Goal: Task Accomplishment & Management: Complete application form

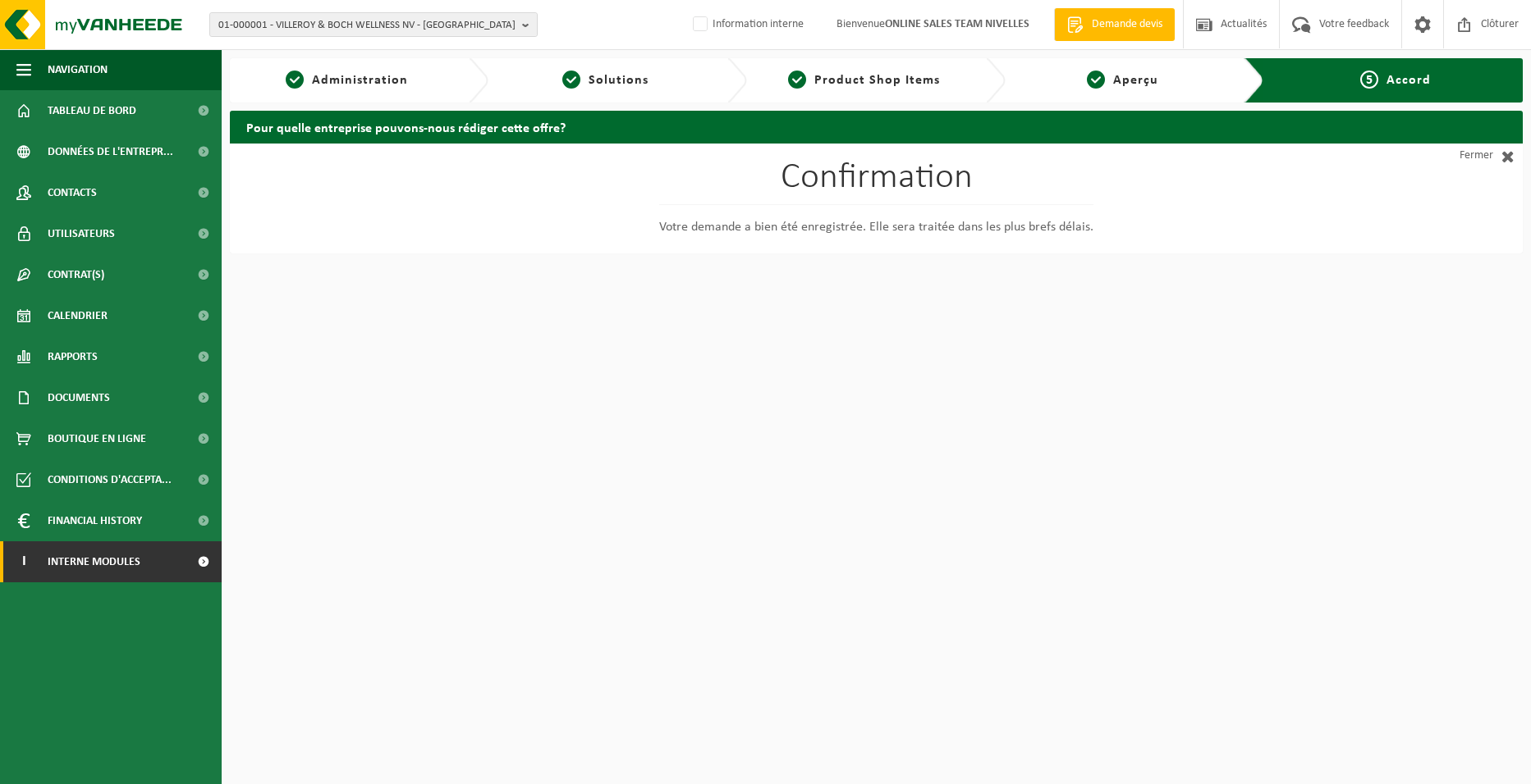
click at [93, 562] on span "Interne modules" at bounding box center [94, 562] width 93 height 41
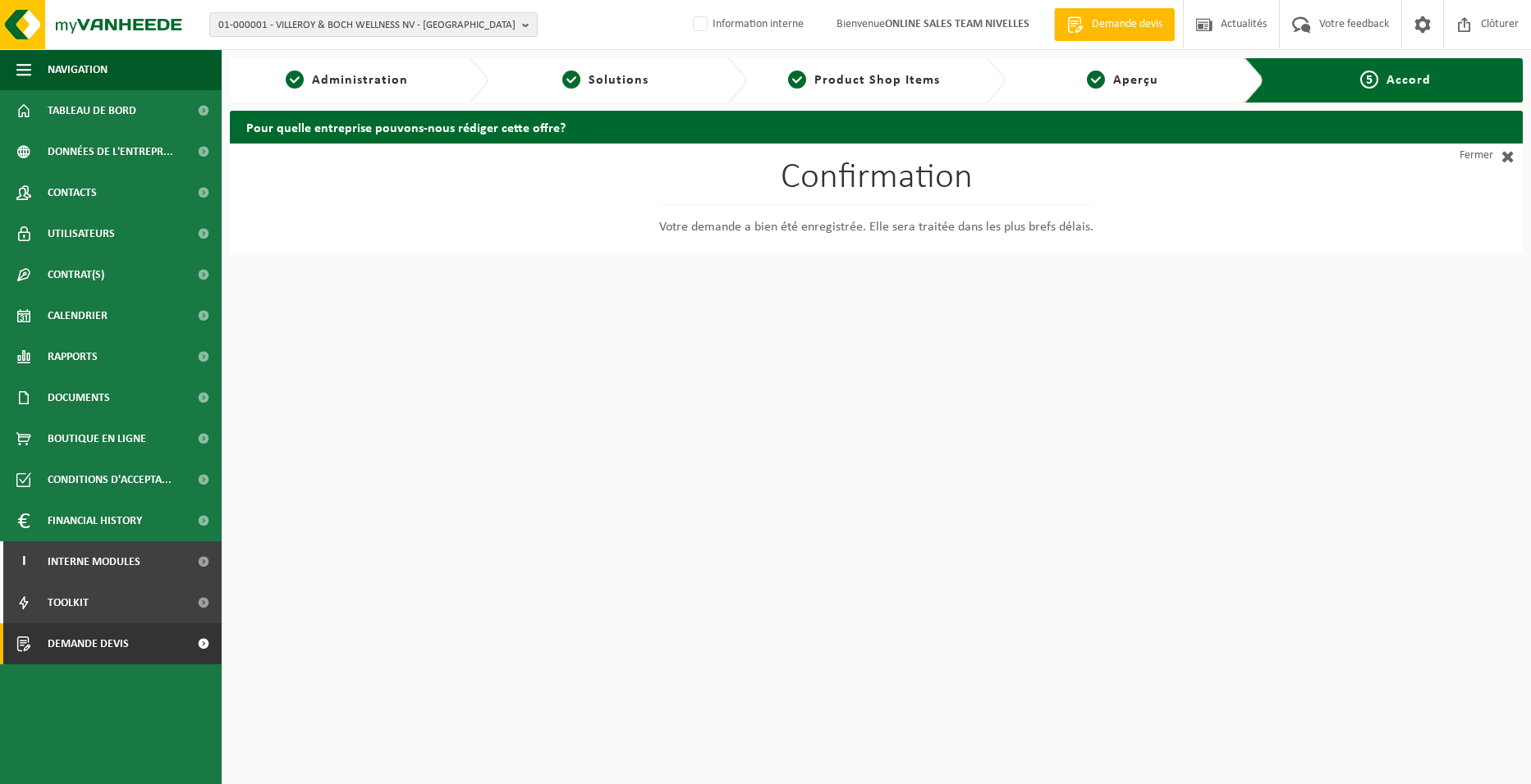
click at [90, 649] on span "Demande devis" at bounding box center [88, 644] width 81 height 41
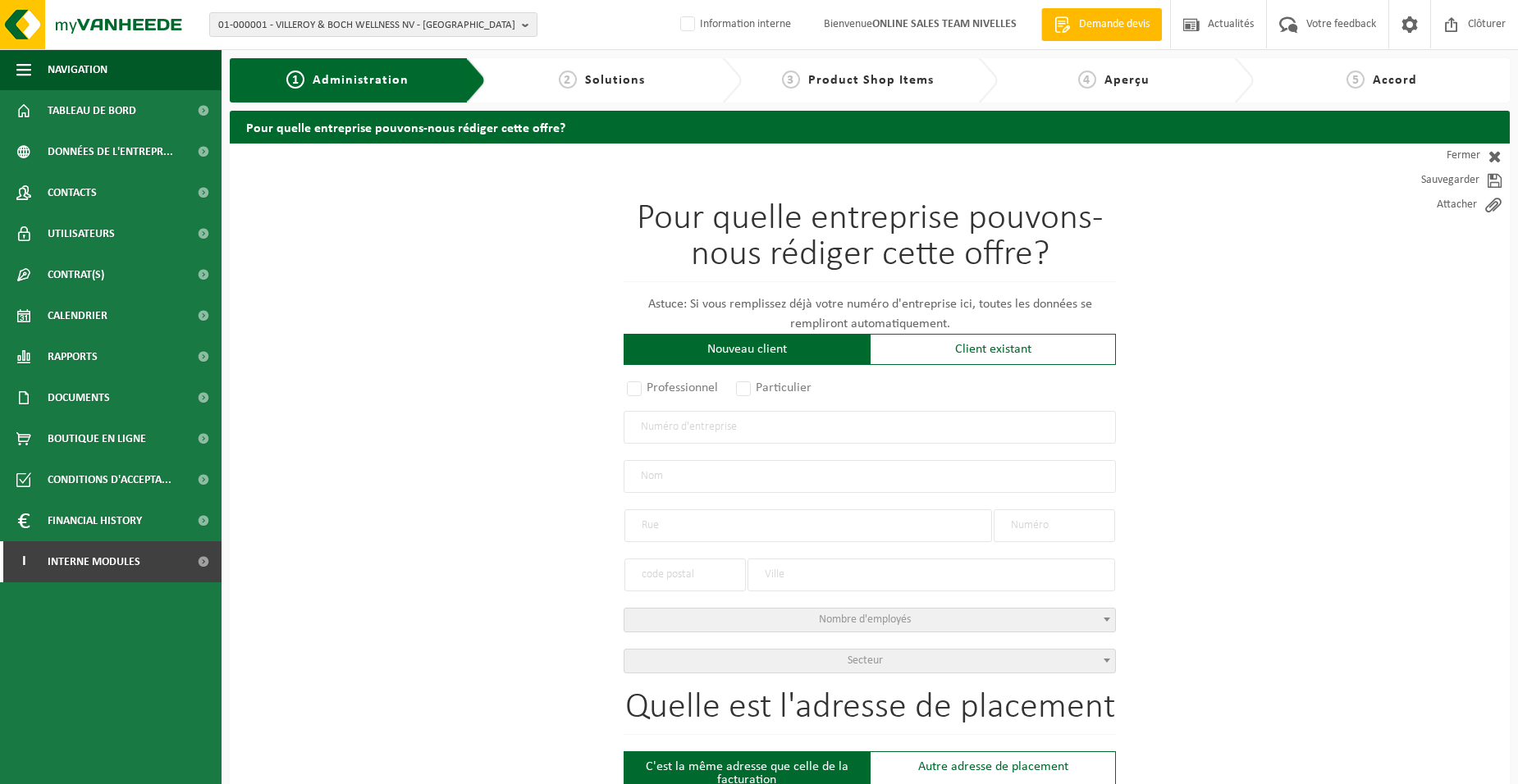
drag, startPoint x: 690, startPoint y: 390, endPoint x: 685, endPoint y: 402, distance: 13.0
click at [690, 389] on label "Professionnel" at bounding box center [673, 389] width 99 height 23
click at [662, 389] on input "Professionnel" at bounding box center [656, 389] width 11 height 11
radio input "true"
click at [684, 424] on input "text" at bounding box center [870, 427] width 492 height 33
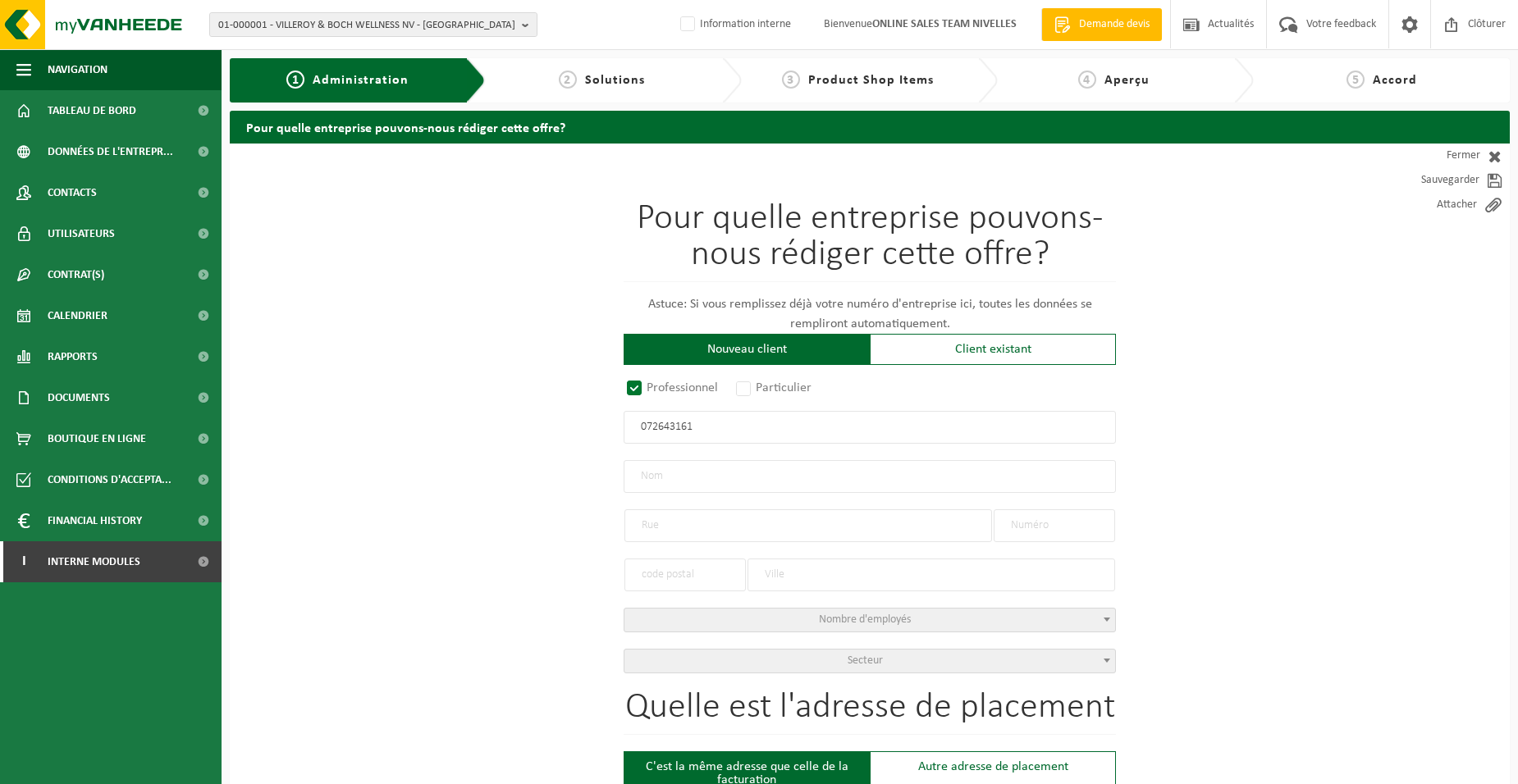
type input "0726431614"
radio input "true"
type input "0726431614"
type input "HORWOOD, JULIEN"
type input "RUE DE LA PATROUILLE(HOVES)"
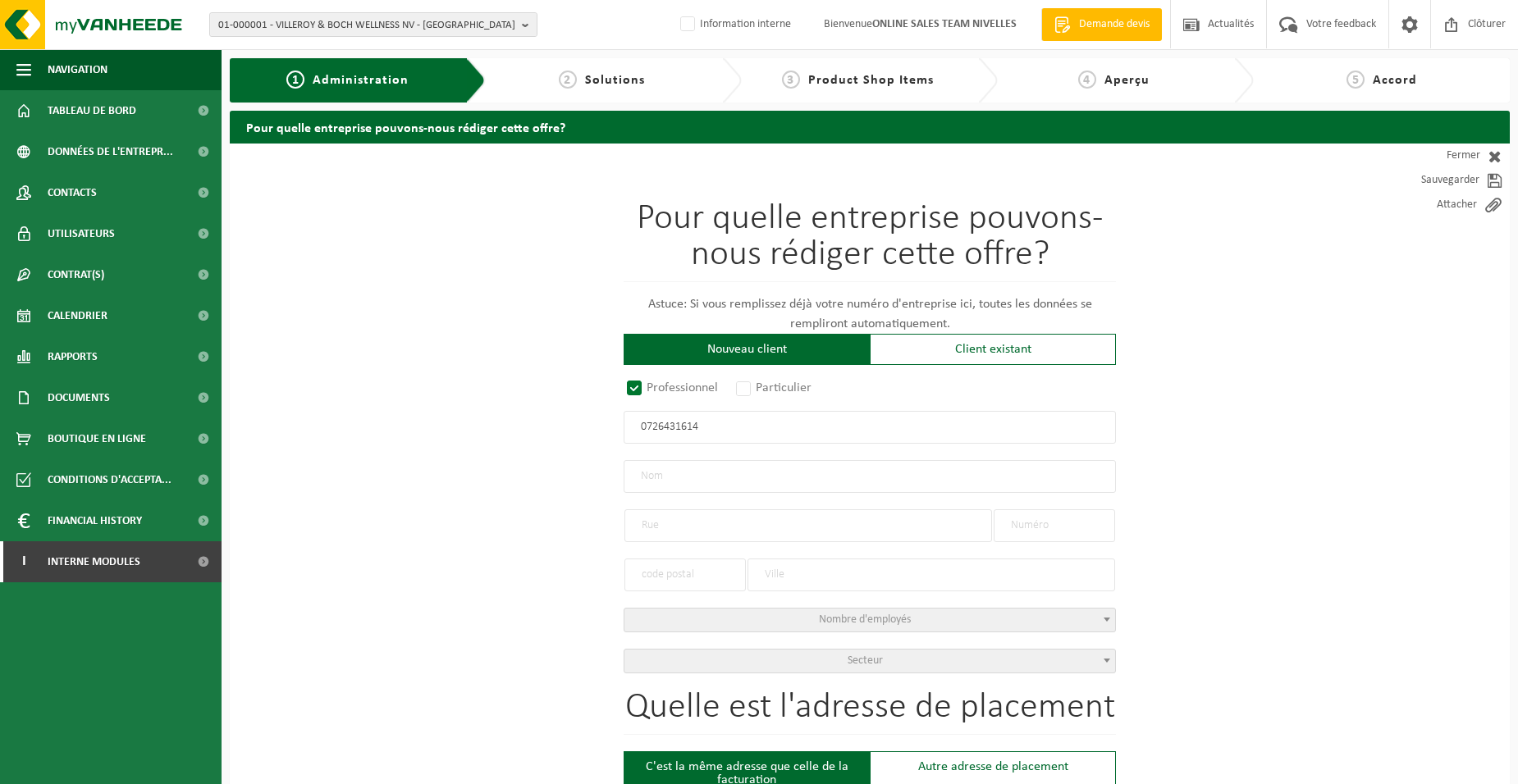
type input "3"
type input "7830"
type input "SILLY"
select select "D"
type input "HORWOOD, JULIEN"
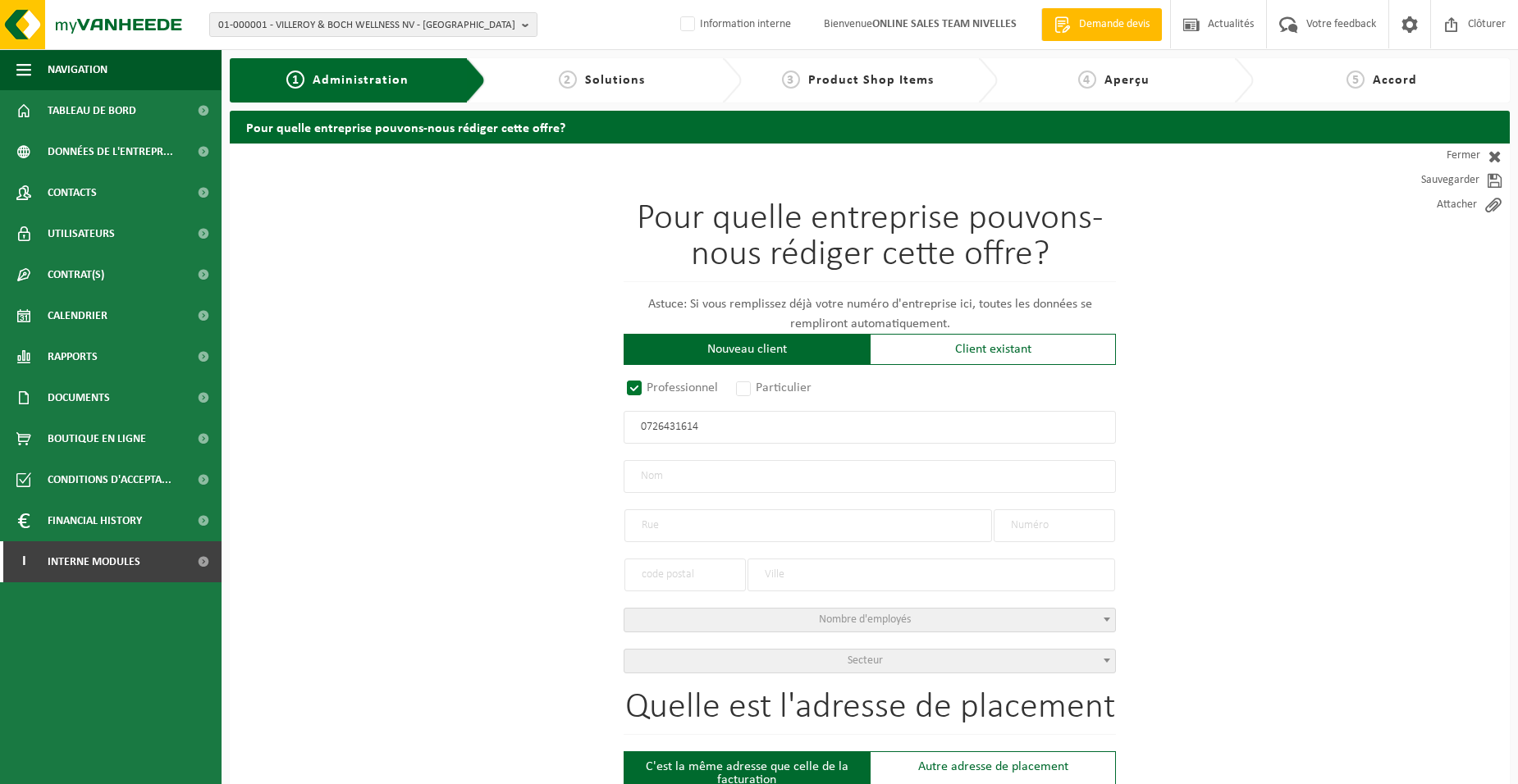
type input "RUE DE LA PATROUILLE(HOVES)"
type input "3"
type input "7830"
type input "SILLY"
type input "2288756372"
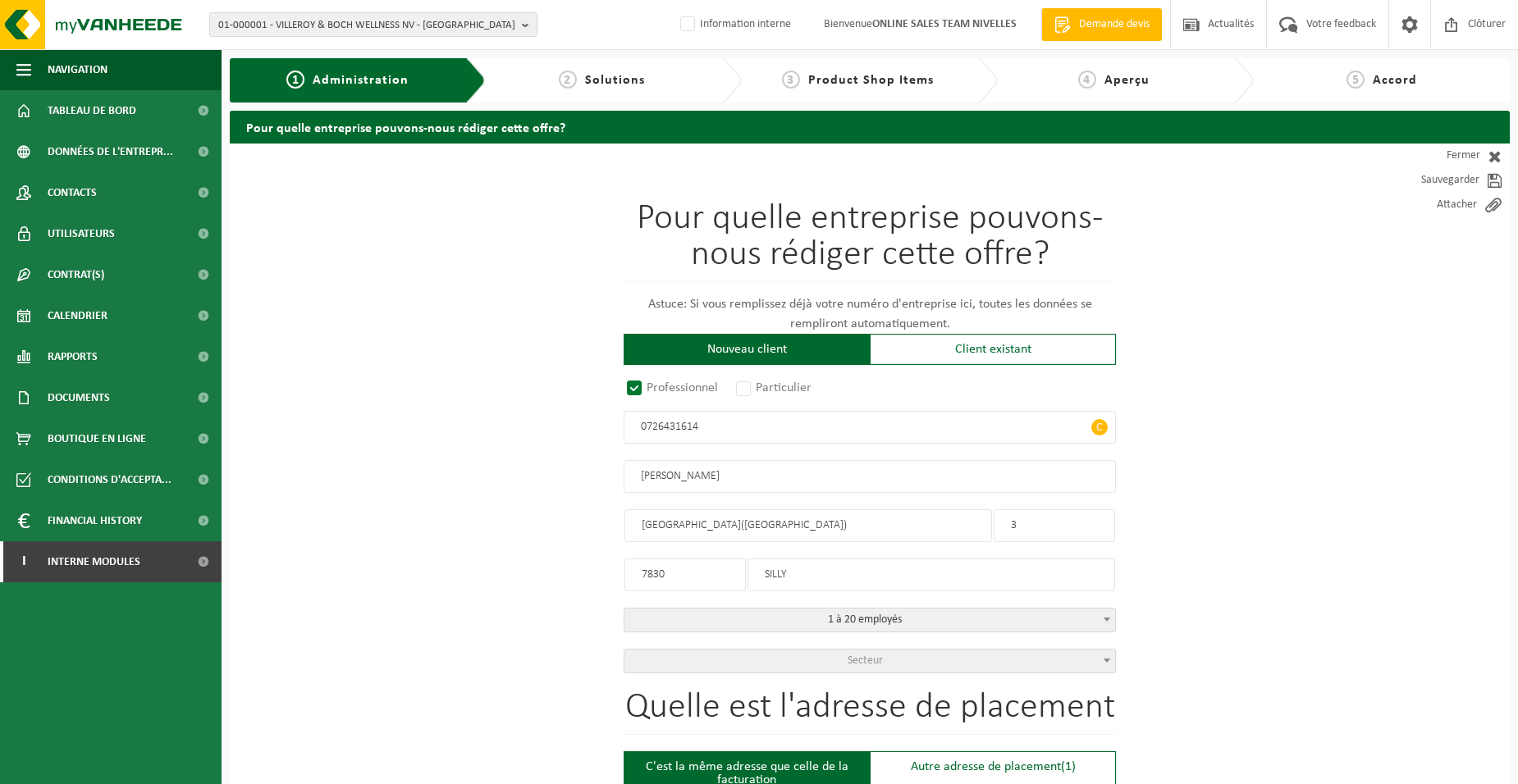
type input "0726431614"
drag, startPoint x: 687, startPoint y: 578, endPoint x: 509, endPoint y: 569, distance: 178.2
type input "7830"
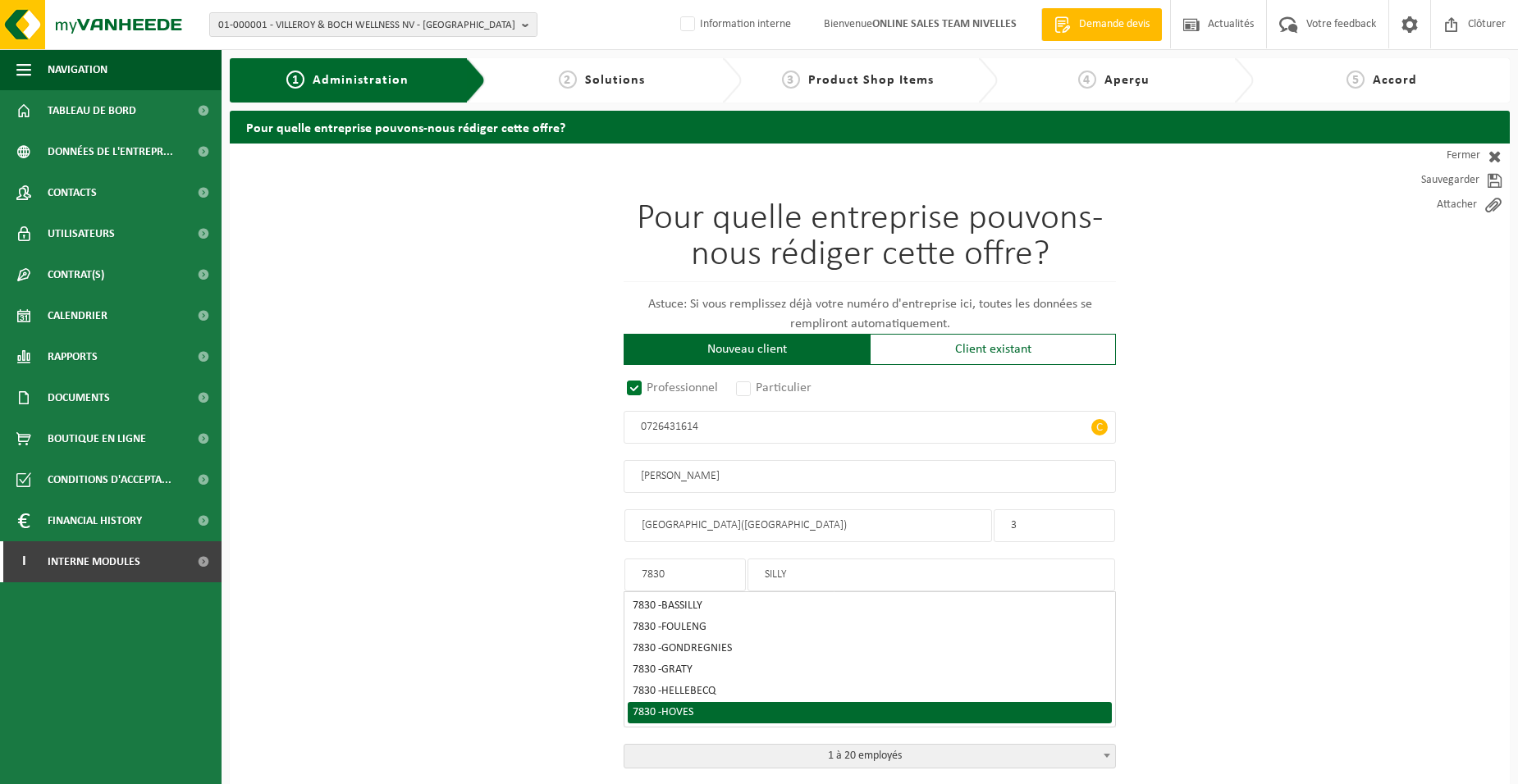
click at [697, 712] on div "7830 - HOVES" at bounding box center [870, 713] width 474 height 12
type input "HOVES"
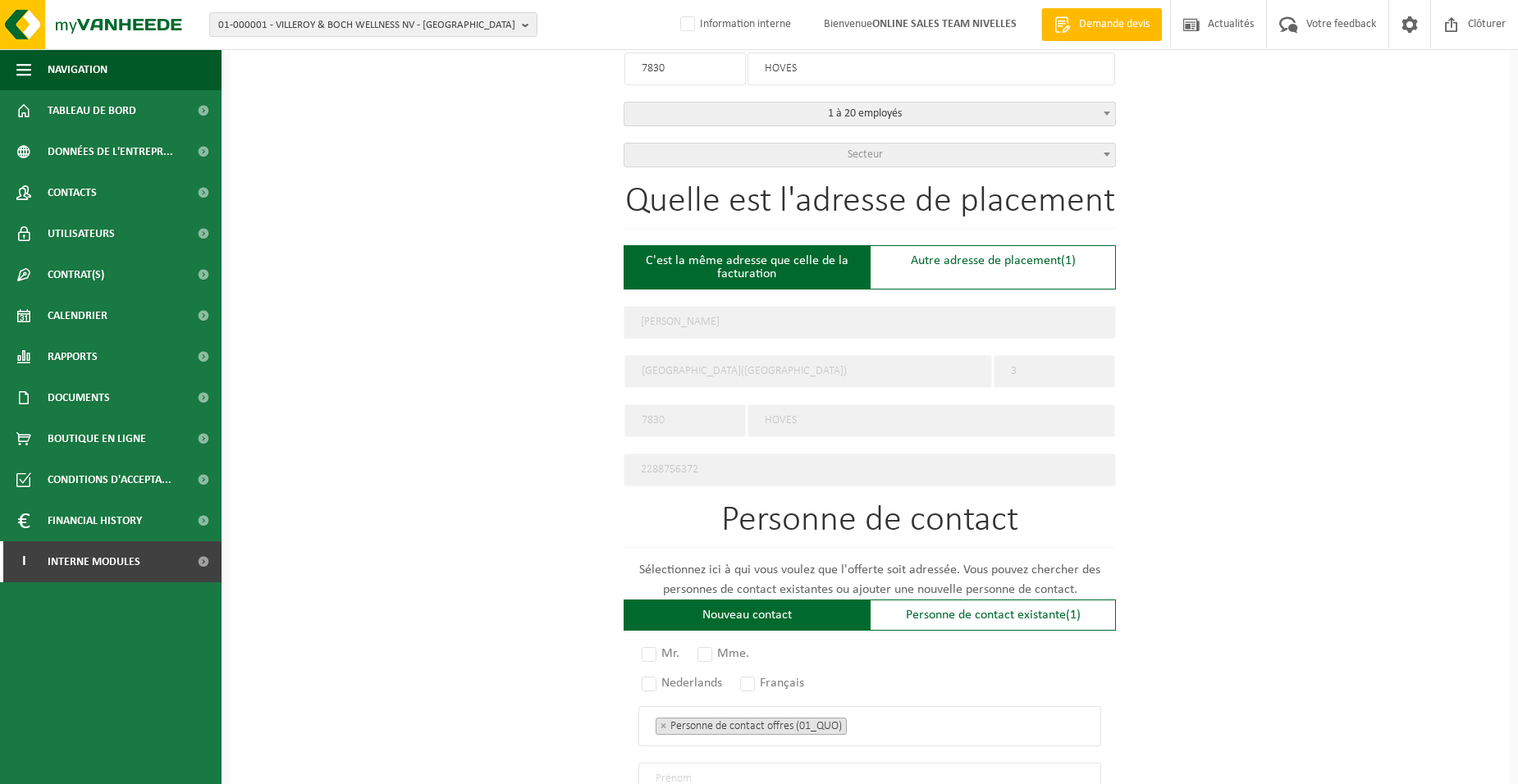
scroll to position [657, 0]
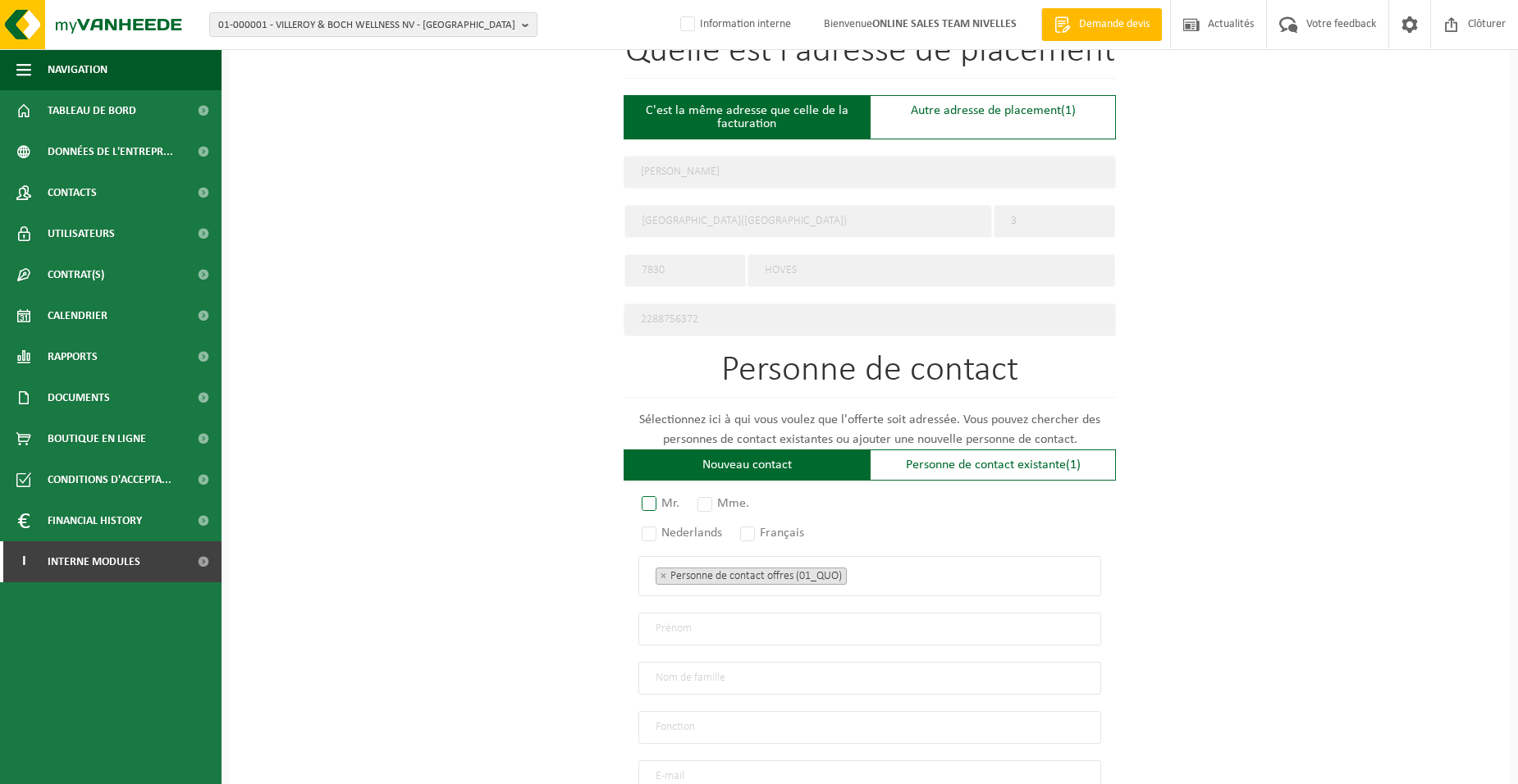
click at [657, 492] on label "Mr." at bounding box center [662, 503] width 46 height 23
radio input "true"
click at [750, 524] on label "Français" at bounding box center [773, 533] width 72 height 23
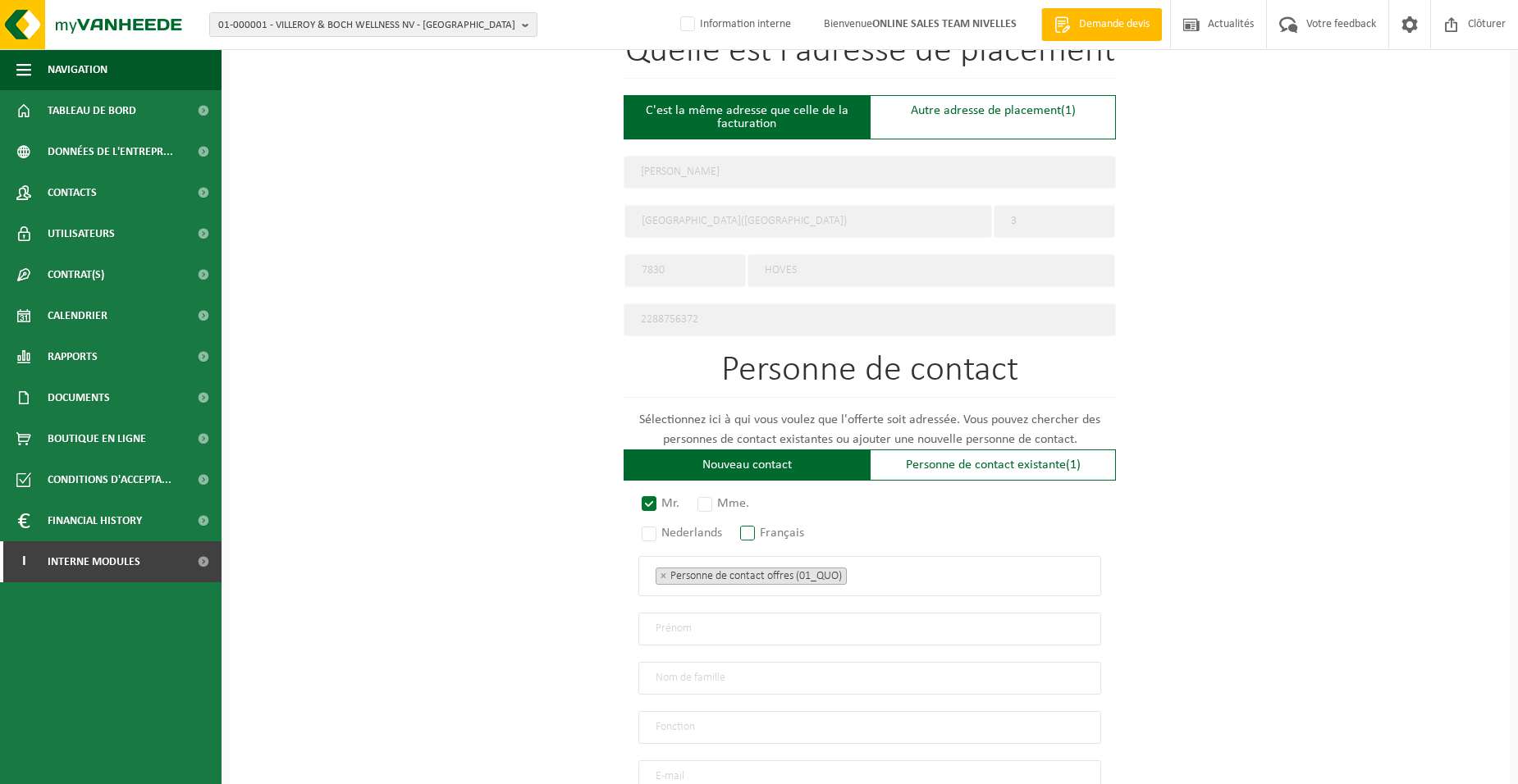
radio input "true"
click at [928, 570] on ul "× Personne de contact offres (01_QUO)" at bounding box center [870, 576] width 428 height 21
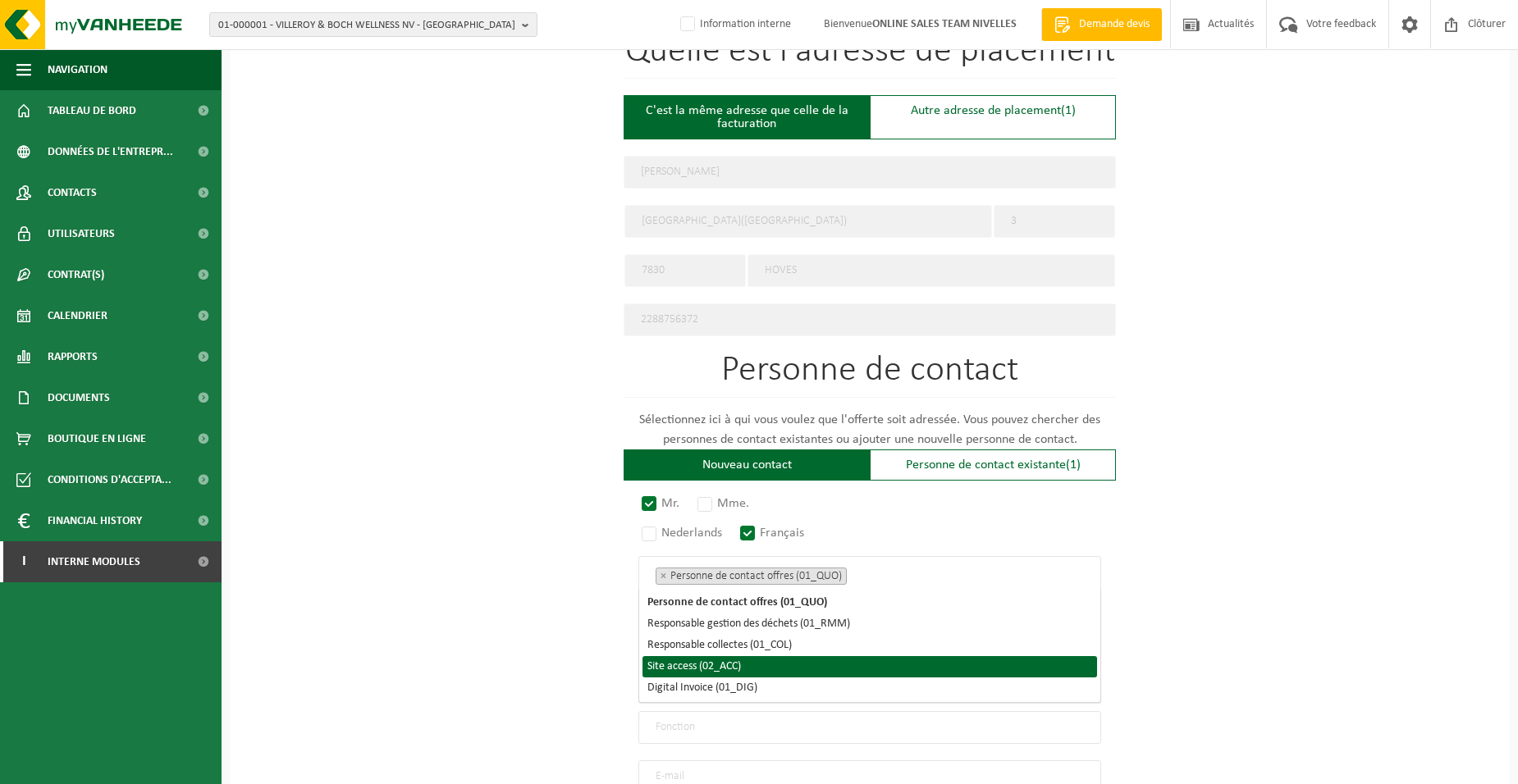
click at [750, 668] on li "Site access (02_ACC)" at bounding box center [869, 667] width 454 height 21
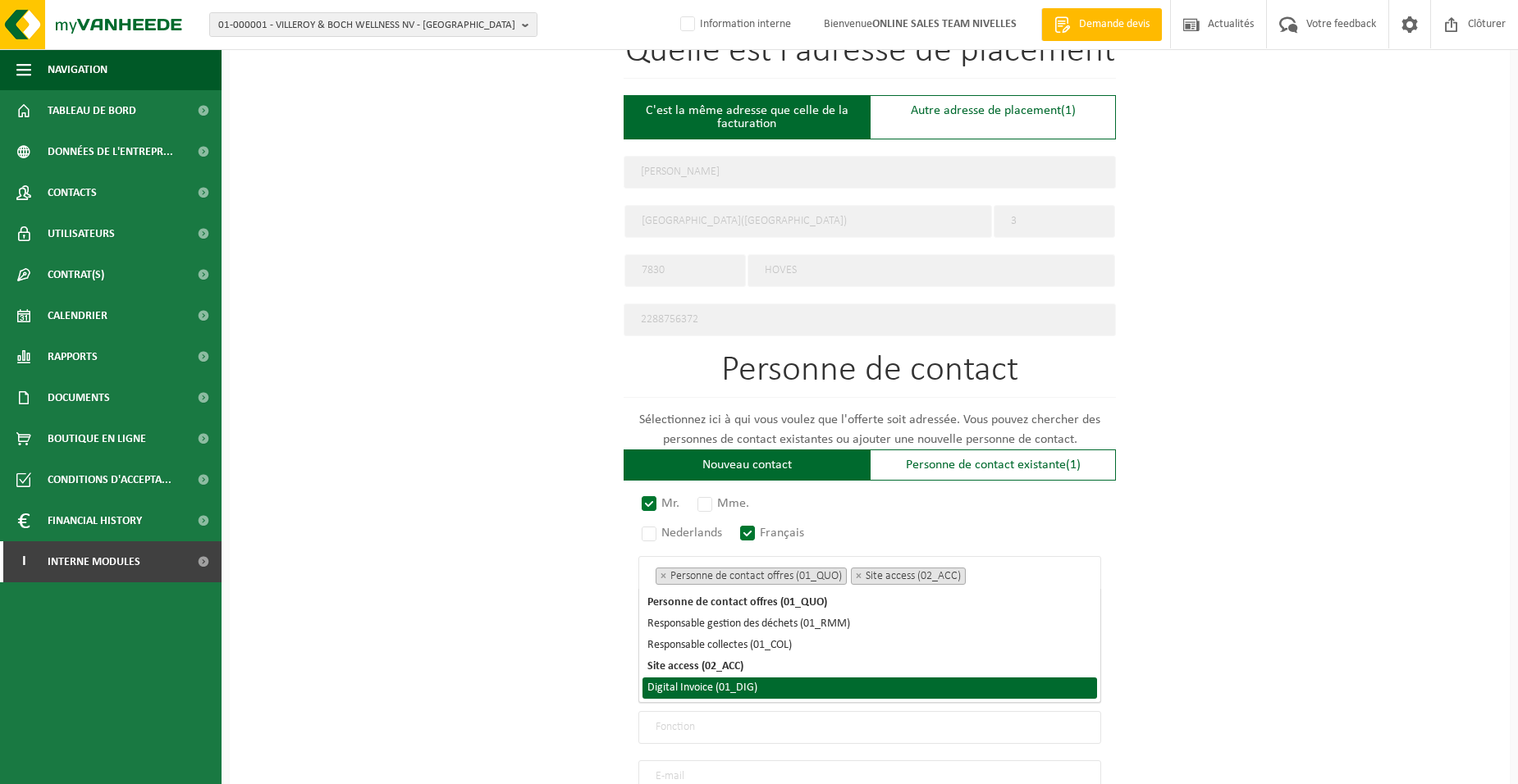
click at [749, 687] on li "Digital Invoice (01_DIG)" at bounding box center [869, 689] width 454 height 21
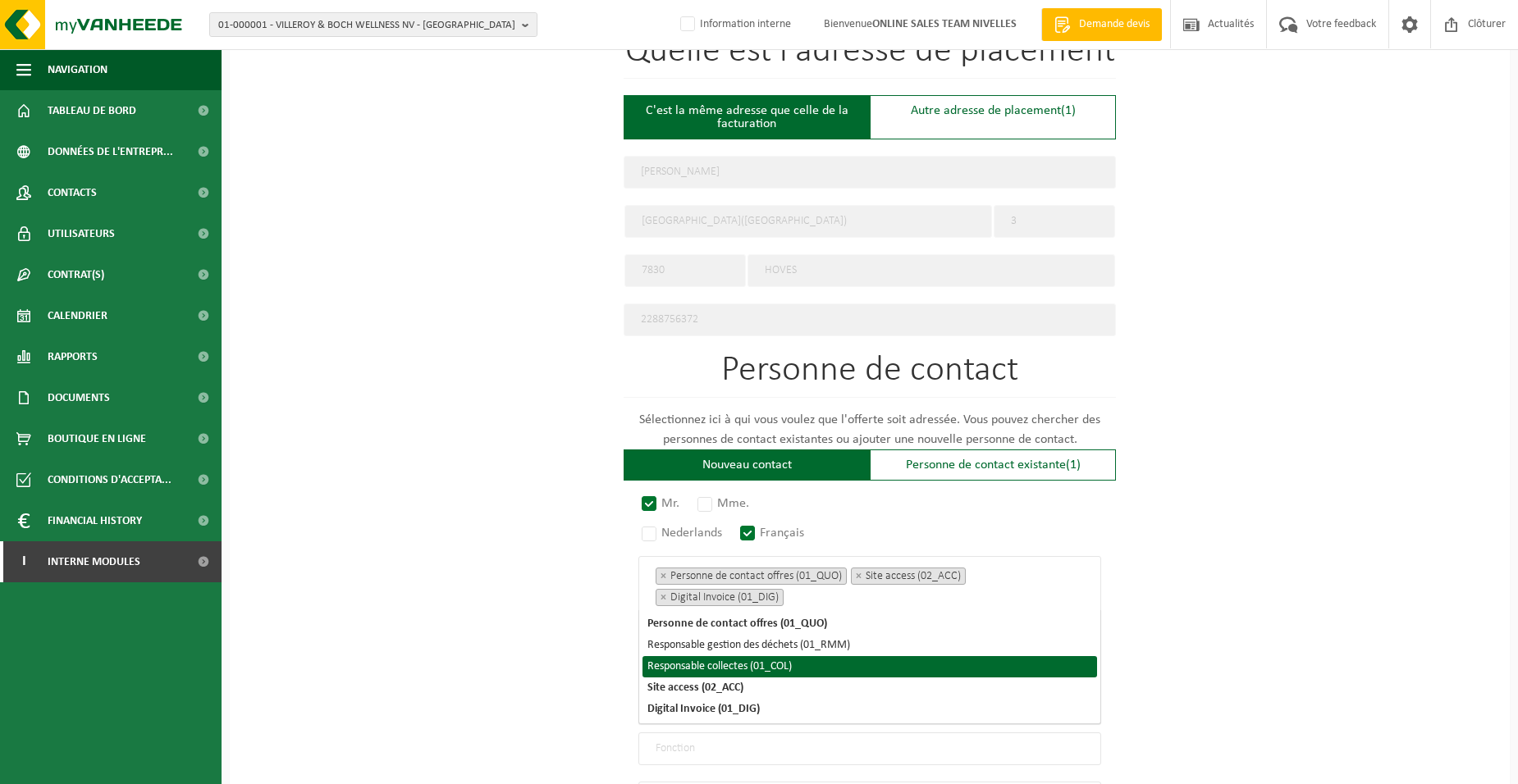
click at [540, 642] on div "Pour quelle entreprise pouvons-nous rédiger cette offre? Astuce: Si vous rempli…" at bounding box center [869, 247] width 1280 height 1520
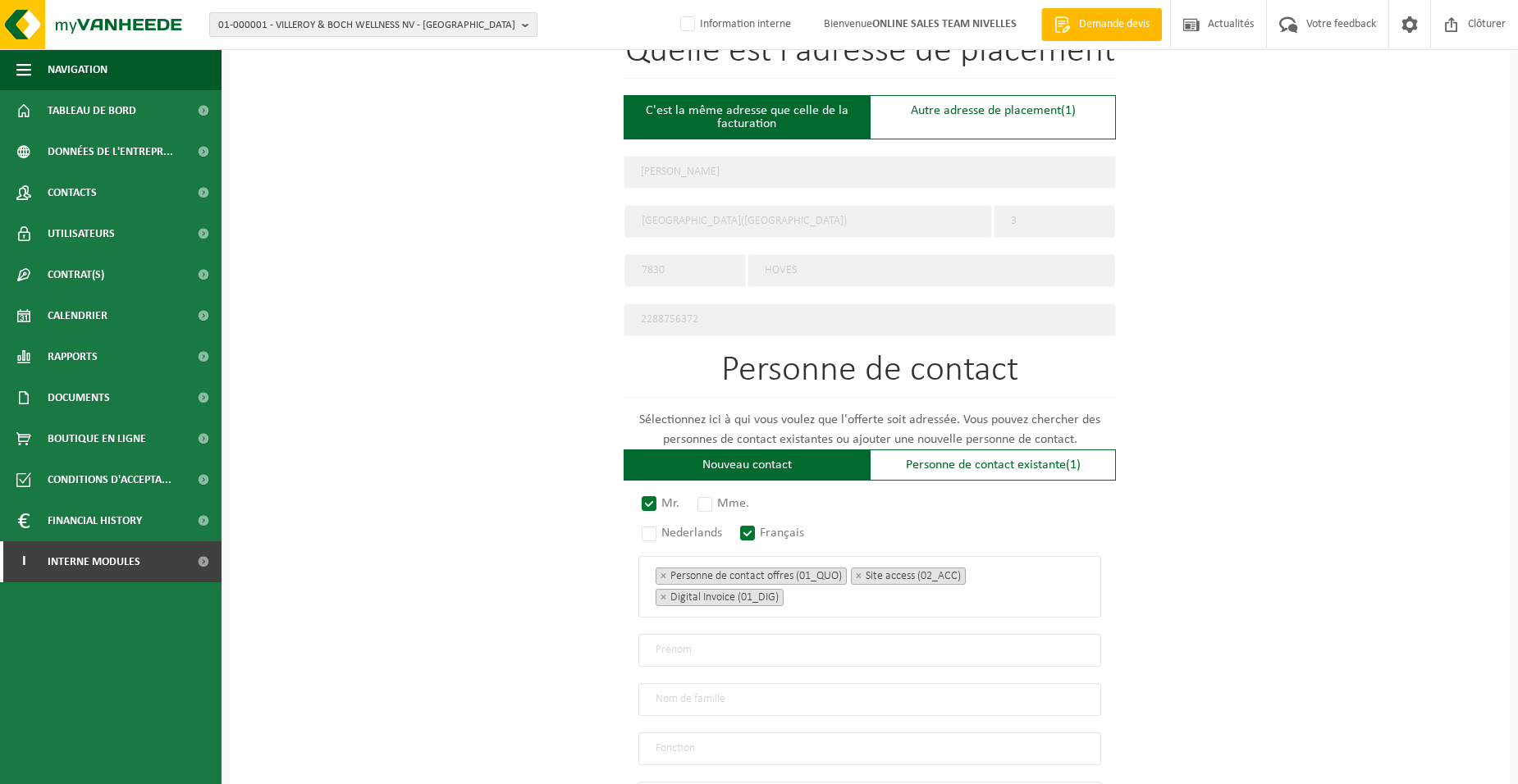
click at [712, 642] on input "text" at bounding box center [870, 651] width 463 height 33
type input "JULIEN"
click at [770, 698] on input "text" at bounding box center [870, 700] width 463 height 33
type input "HORWOOD"
click at [747, 734] on input "text" at bounding box center [870, 749] width 463 height 33
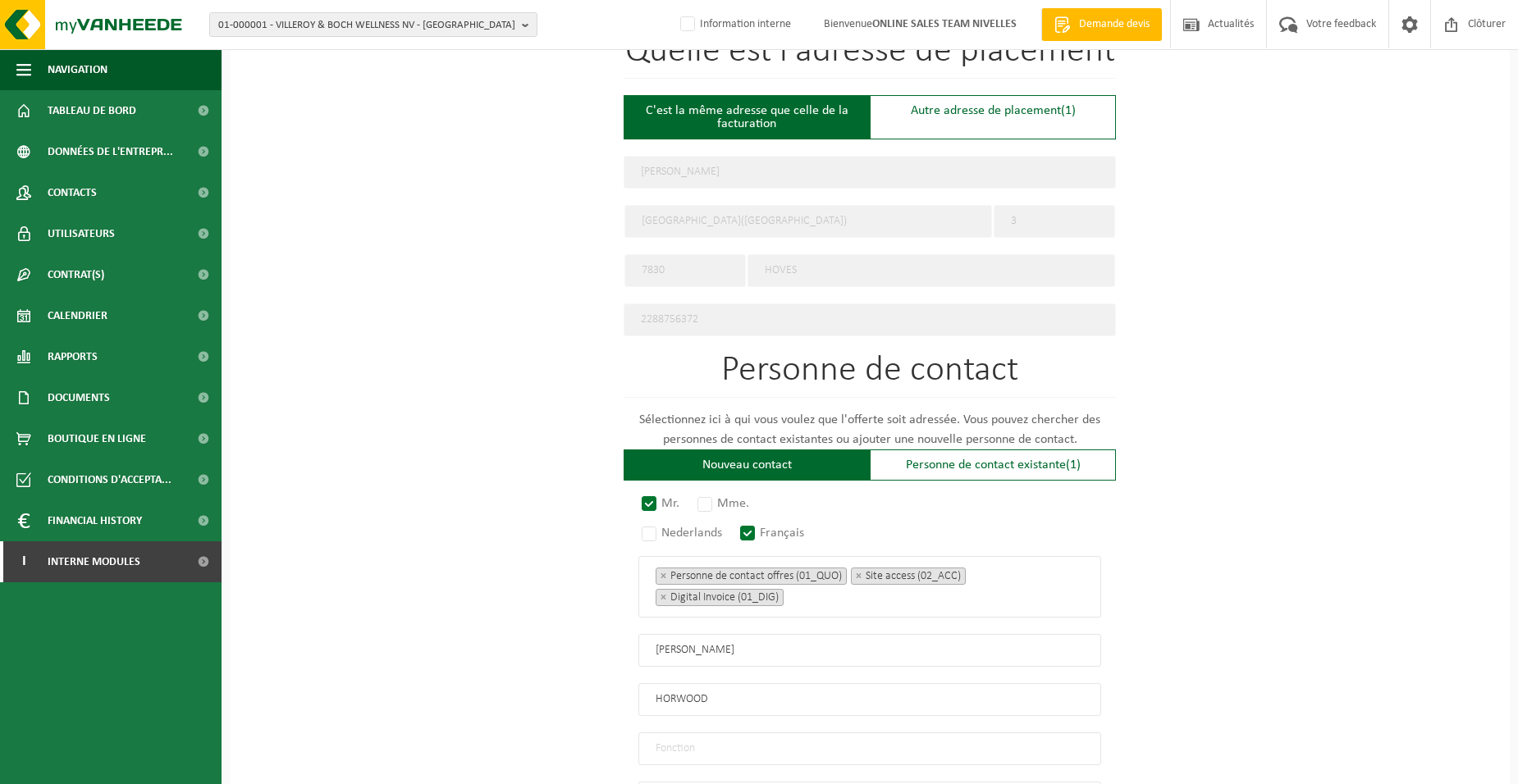
type input "Directeur"
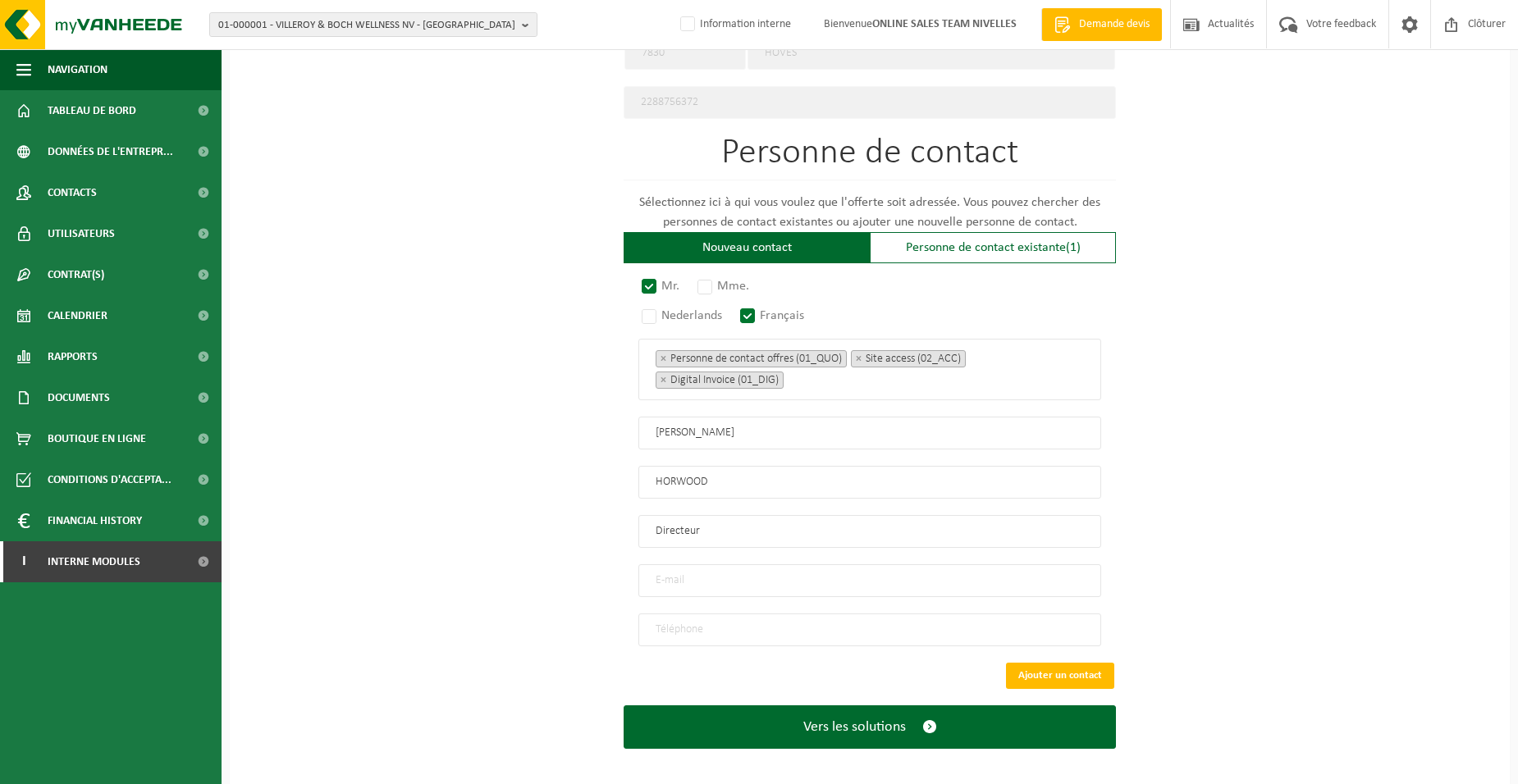
scroll to position [876, 0]
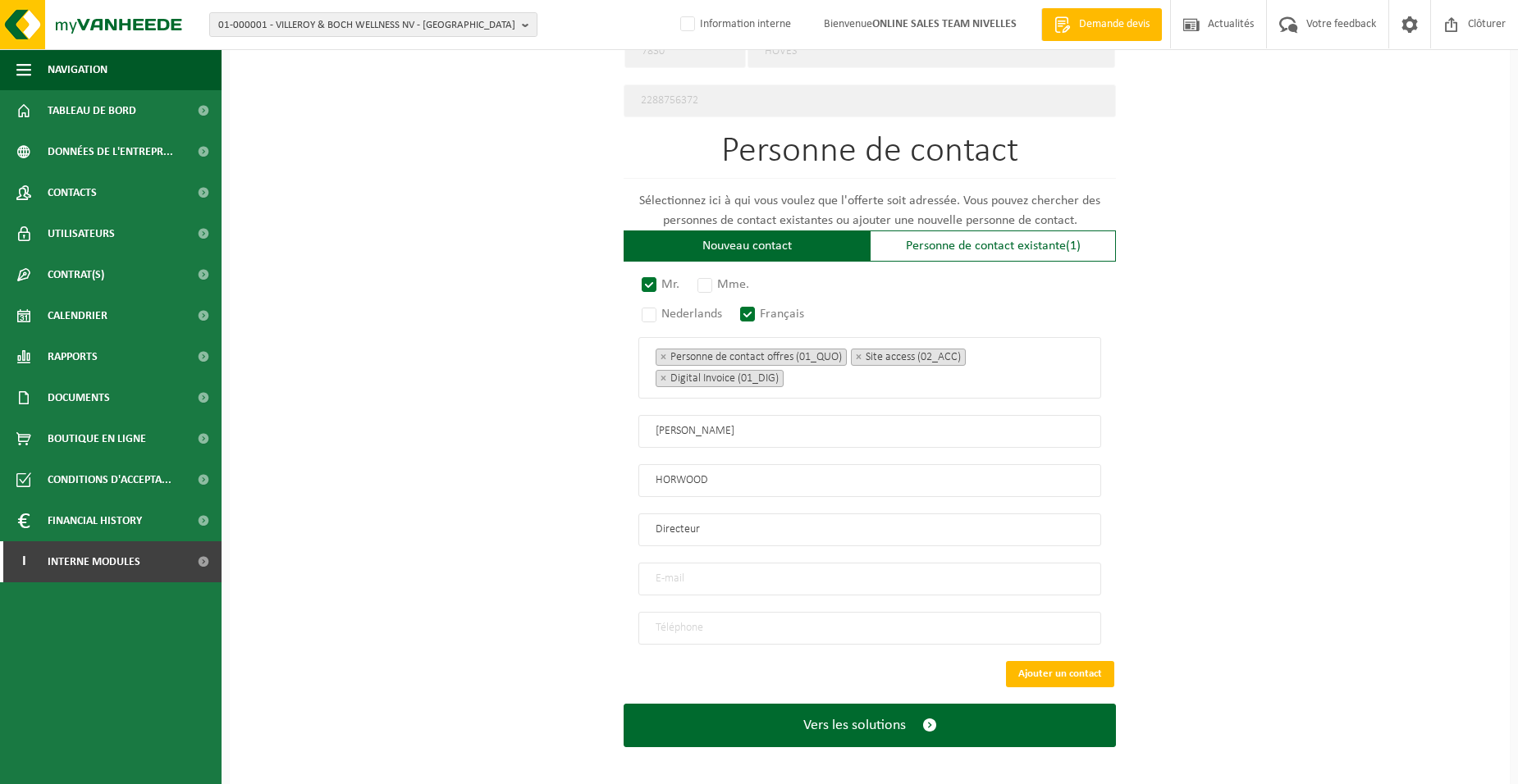
click at [681, 569] on input "email" at bounding box center [870, 580] width 463 height 33
type input "HORWOODJ@LIVE.BE"
click at [506, 640] on div "Pour quelle entreprise pouvons-nous rédiger cette offre? Astuce: Si vous rempli…" at bounding box center [869, 28] width 1280 height 1520
click at [753, 616] on input "tel" at bounding box center [870, 629] width 463 height 33
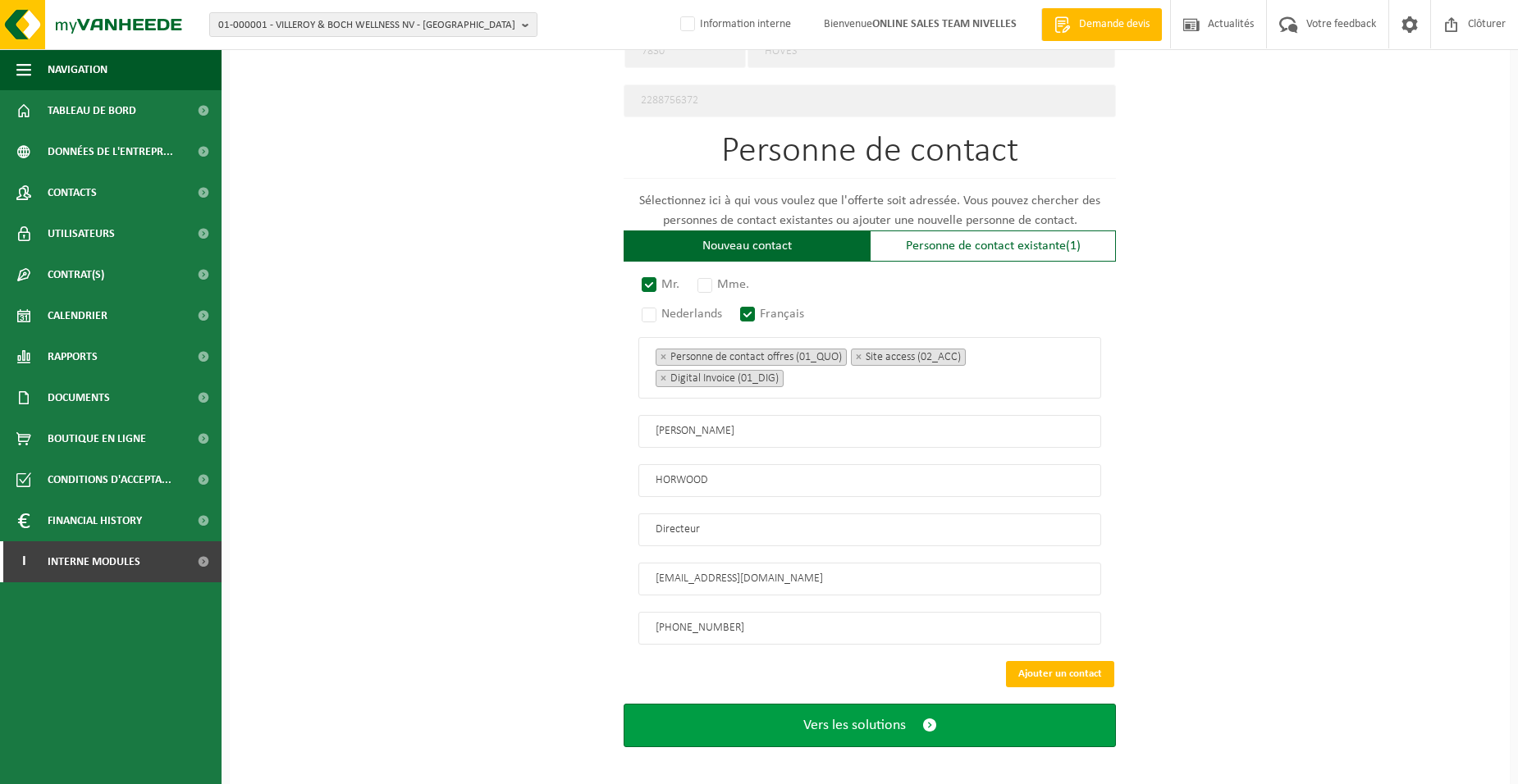
type input "+32 497 47 81 90"
click at [787, 728] on button "Vers les solutions" at bounding box center [870, 725] width 492 height 43
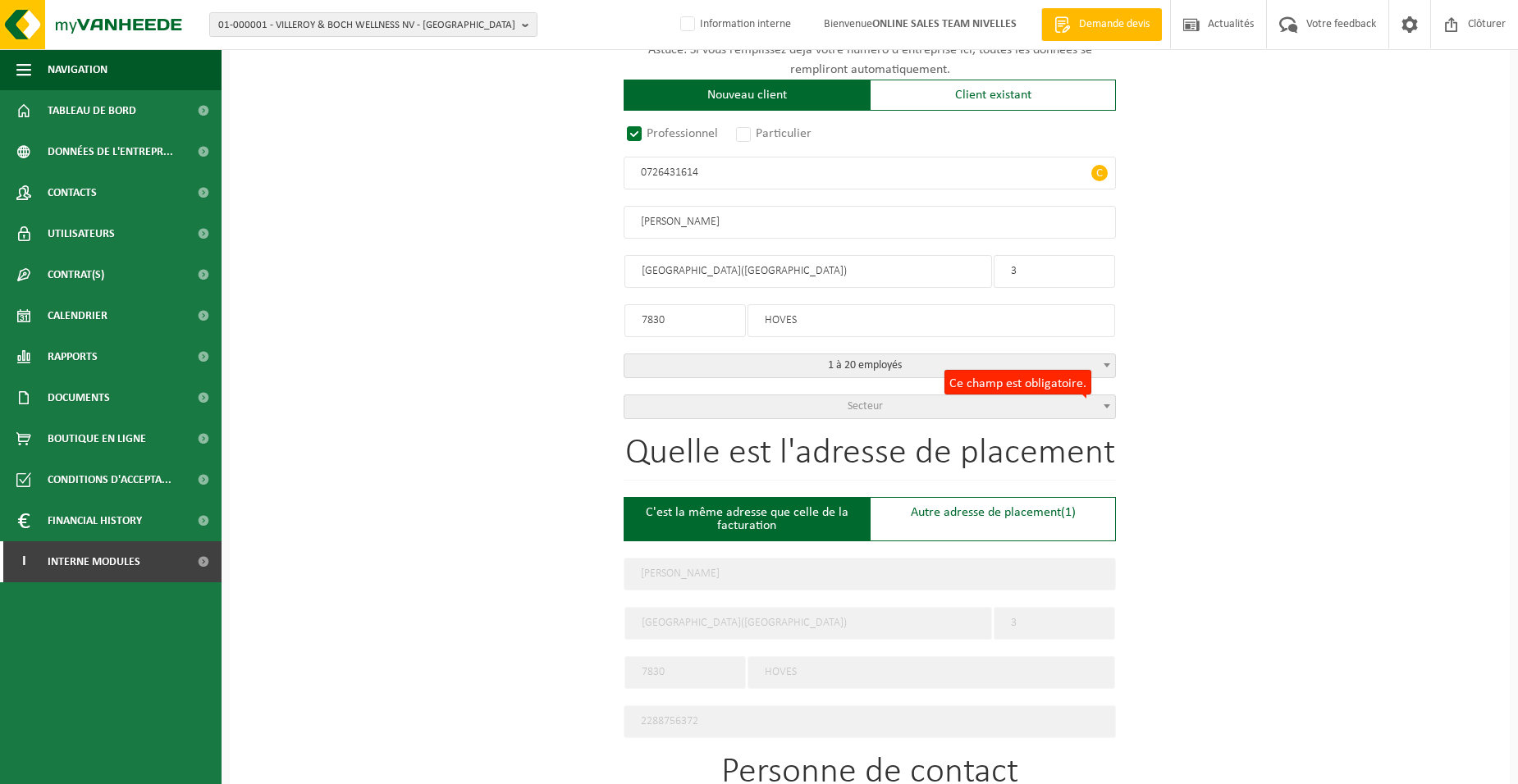
click at [866, 406] on span "Secteur" at bounding box center [865, 406] width 36 height 13
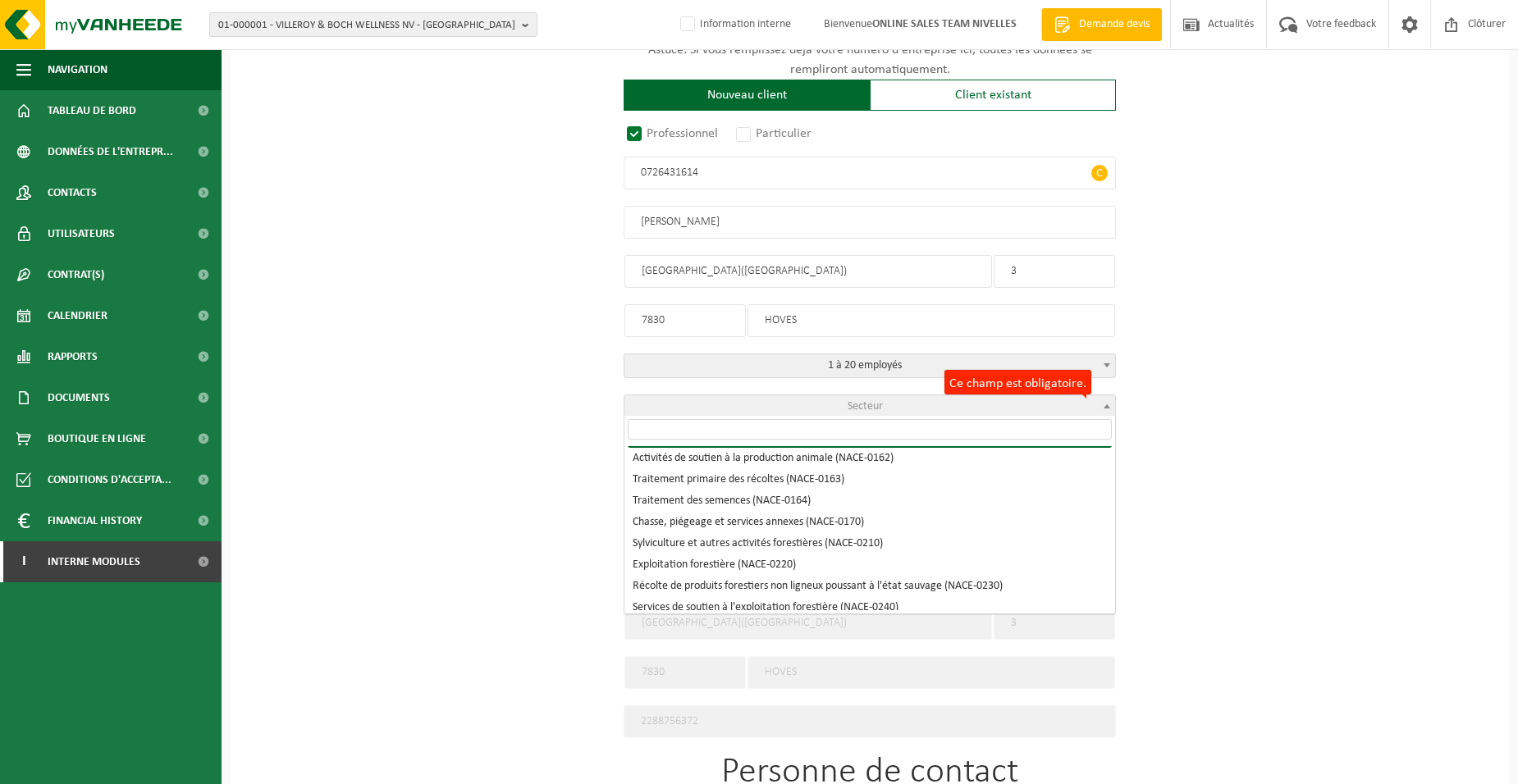
scroll to position [739, 0]
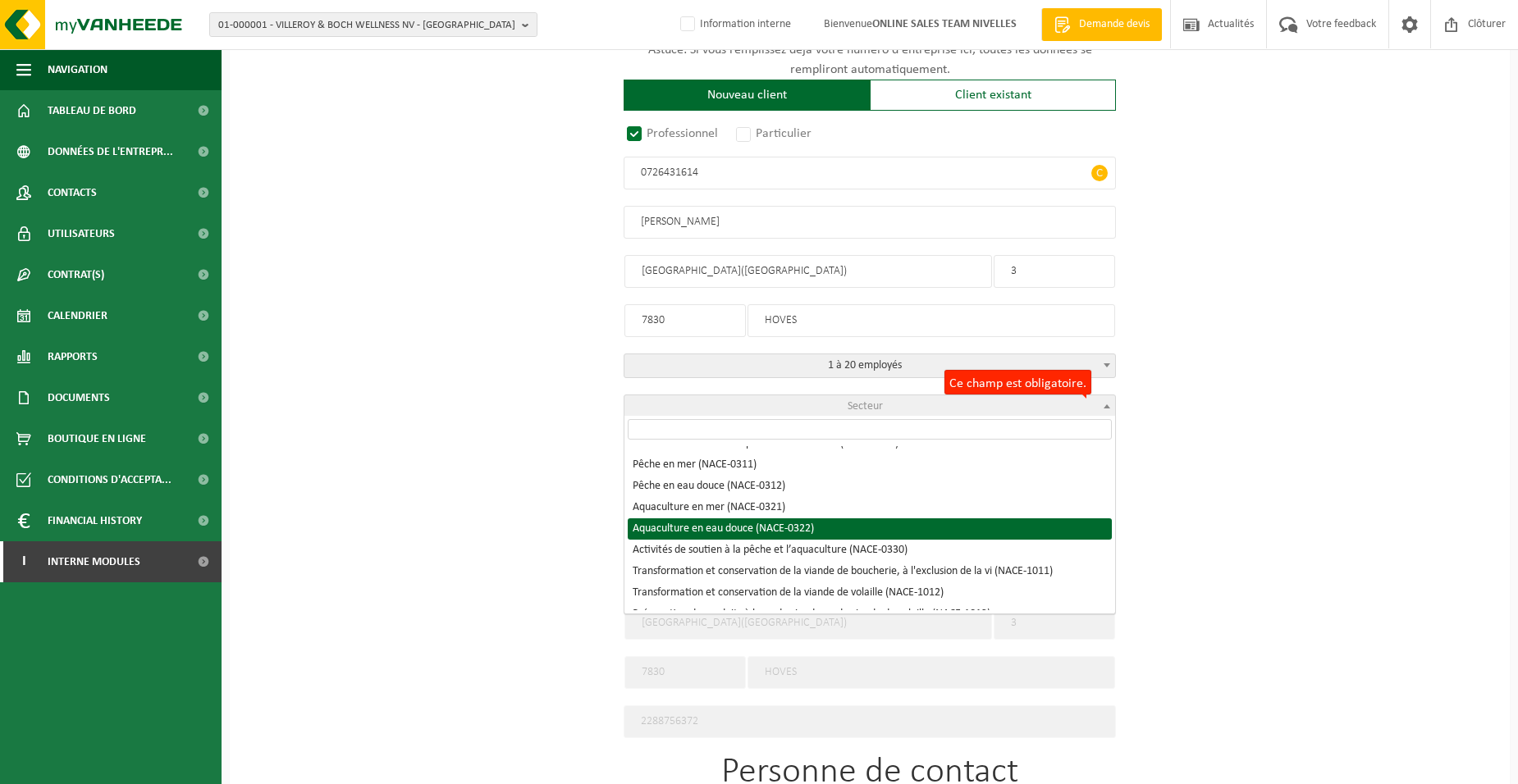
select select "NACE_0322"
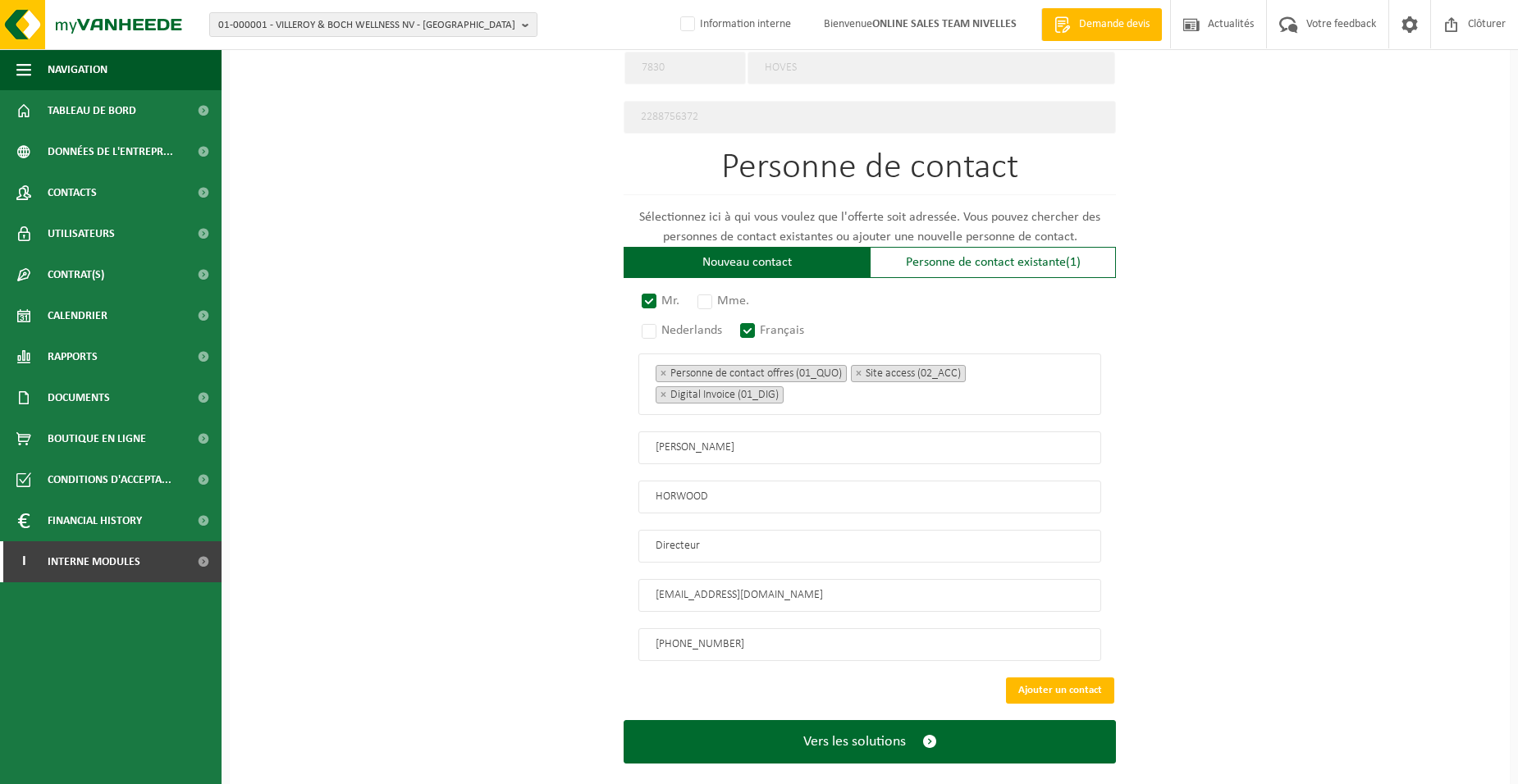
scroll to position [876, 0]
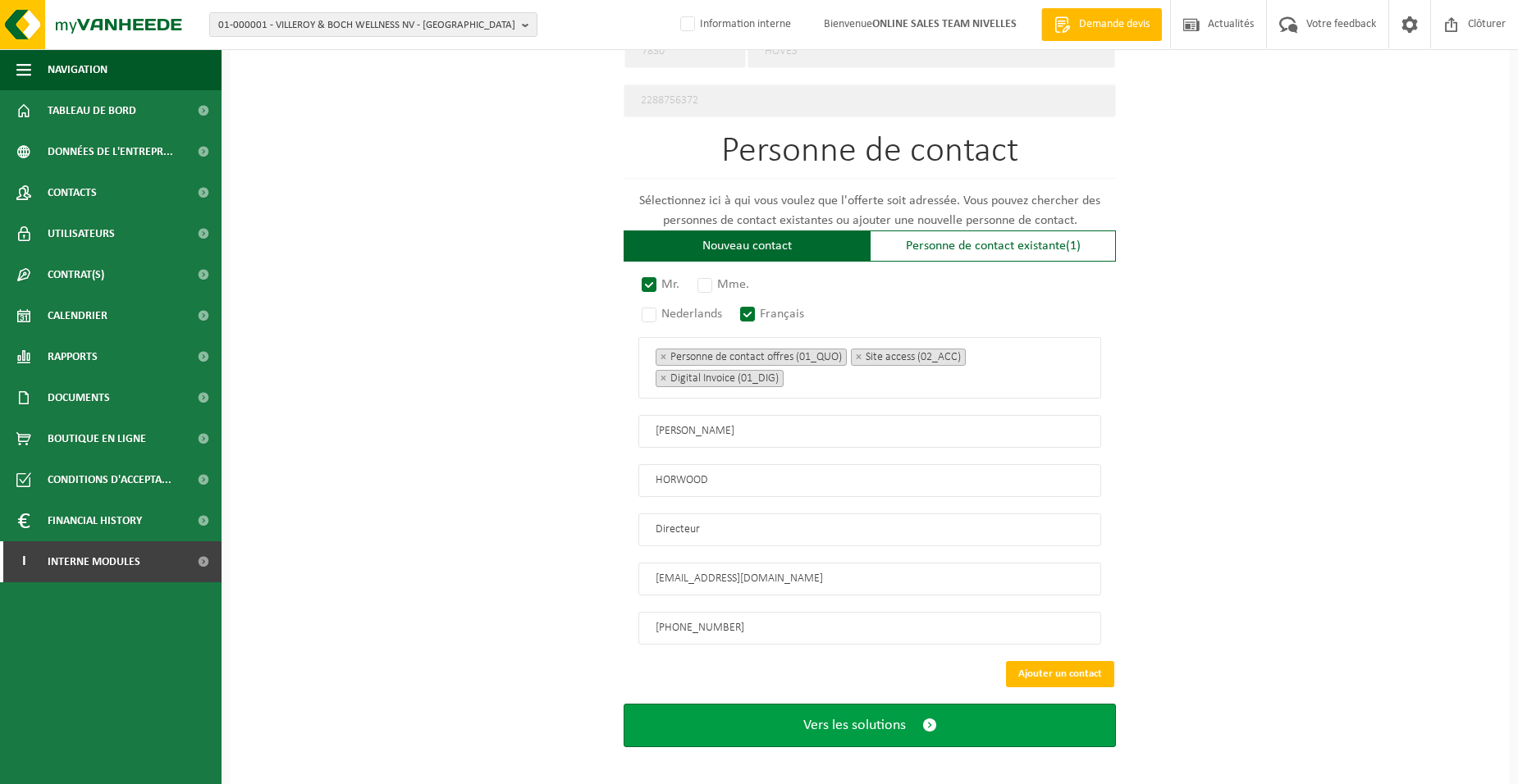
click at [832, 717] on span "Vers les solutions" at bounding box center [854, 726] width 102 height 17
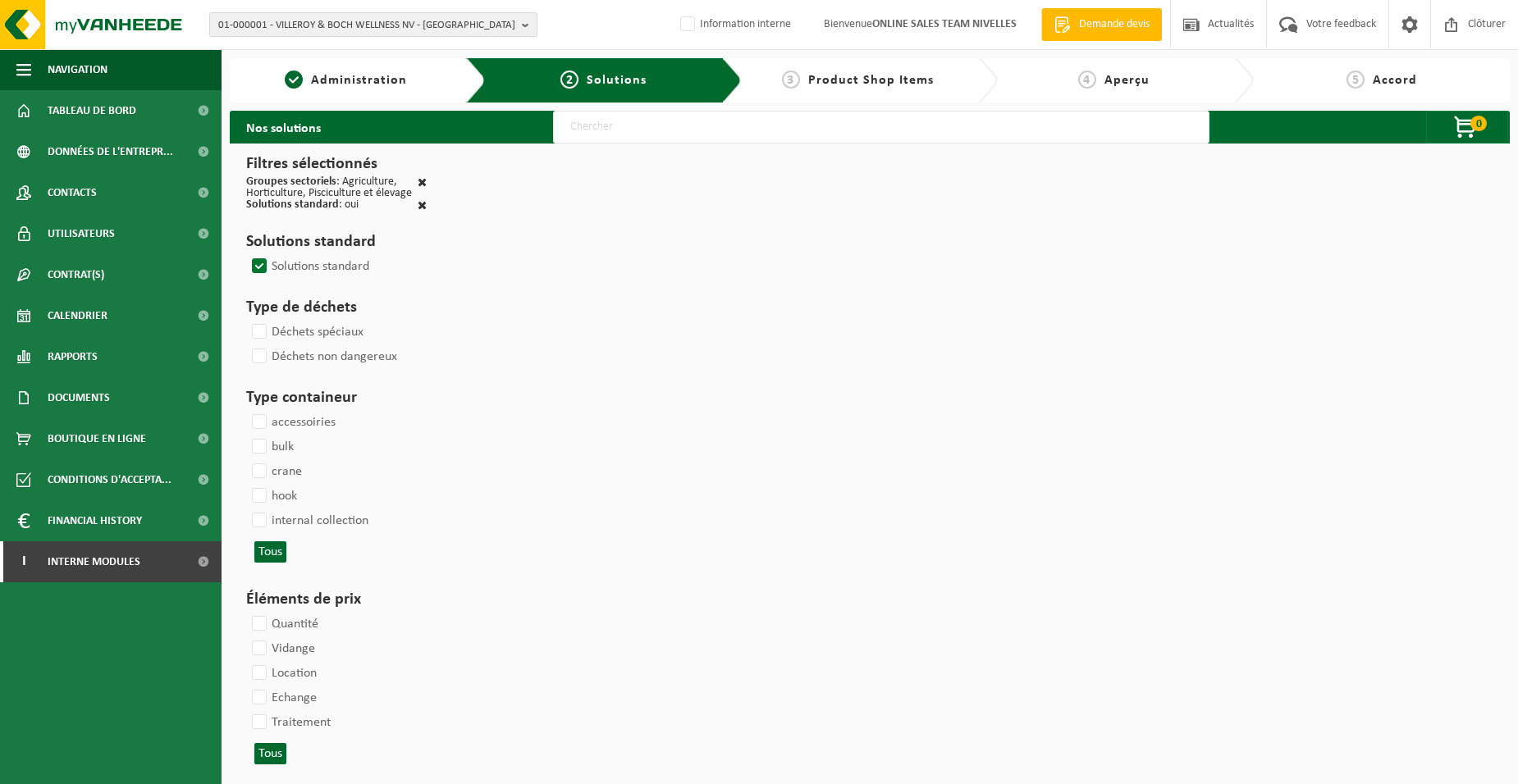
click at [586, 135] on input "text" at bounding box center [881, 127] width 657 height 33
type input "000052"
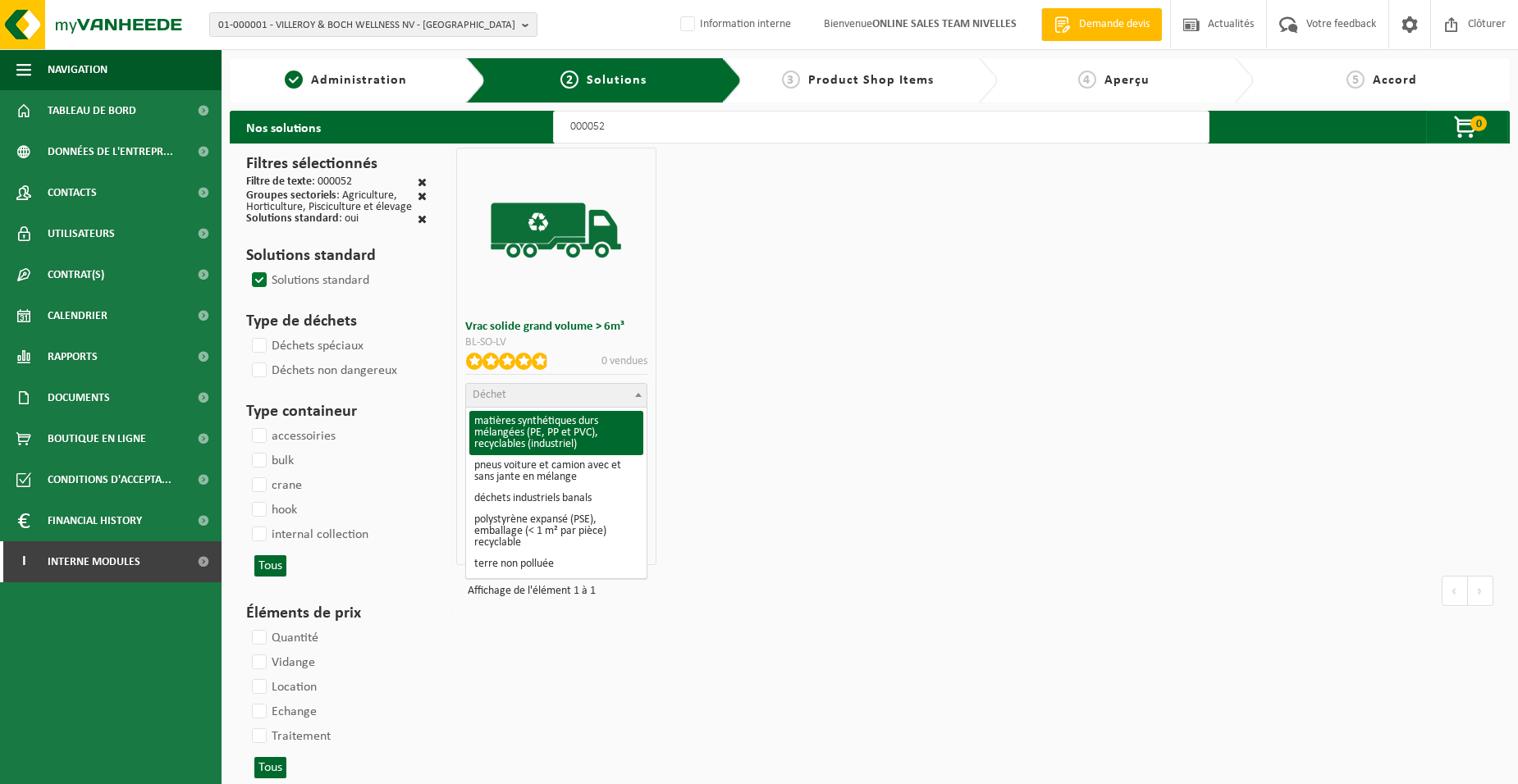
click at [532, 391] on span "Déchet" at bounding box center [556, 395] width 179 height 23
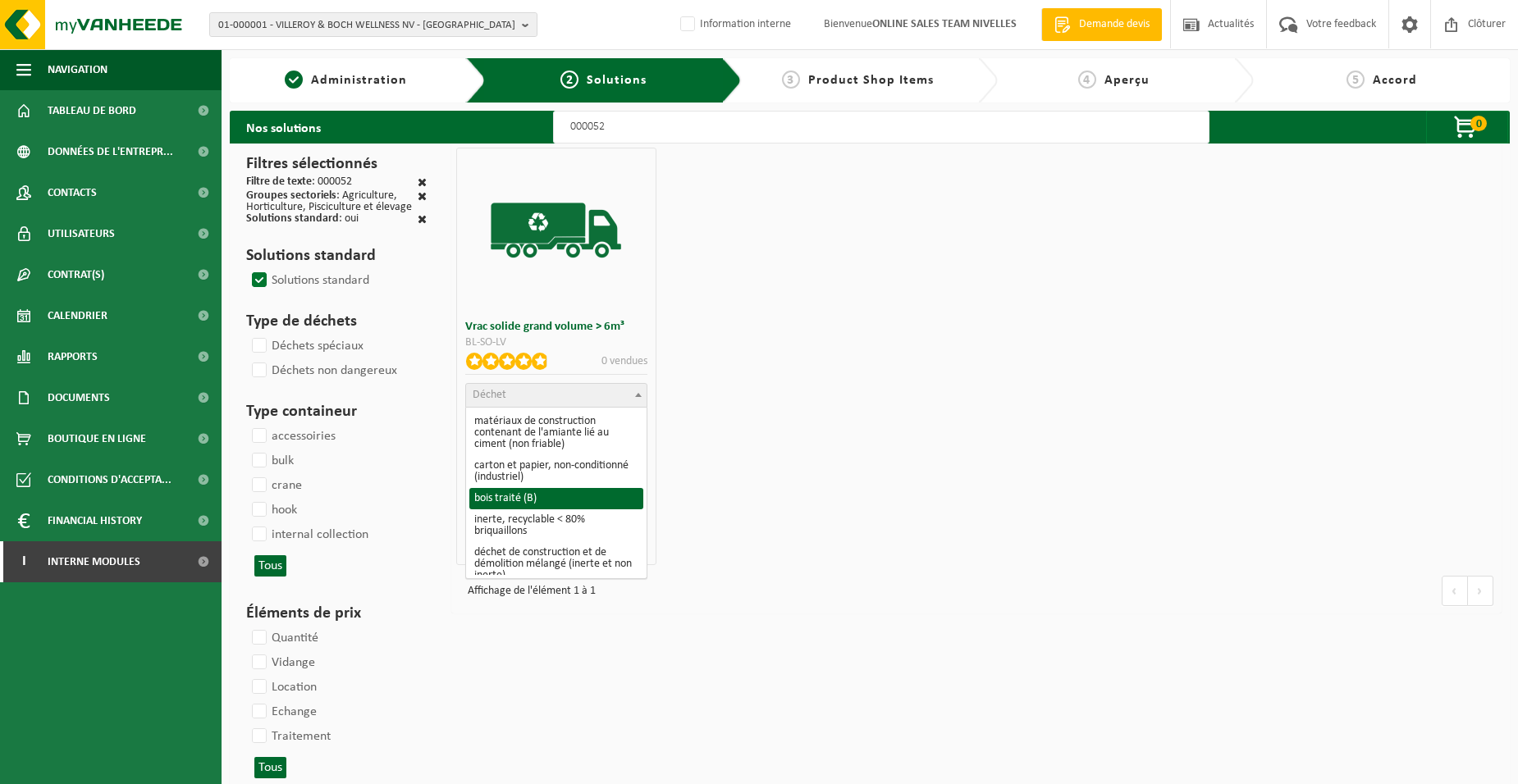
scroll to position [246, 0]
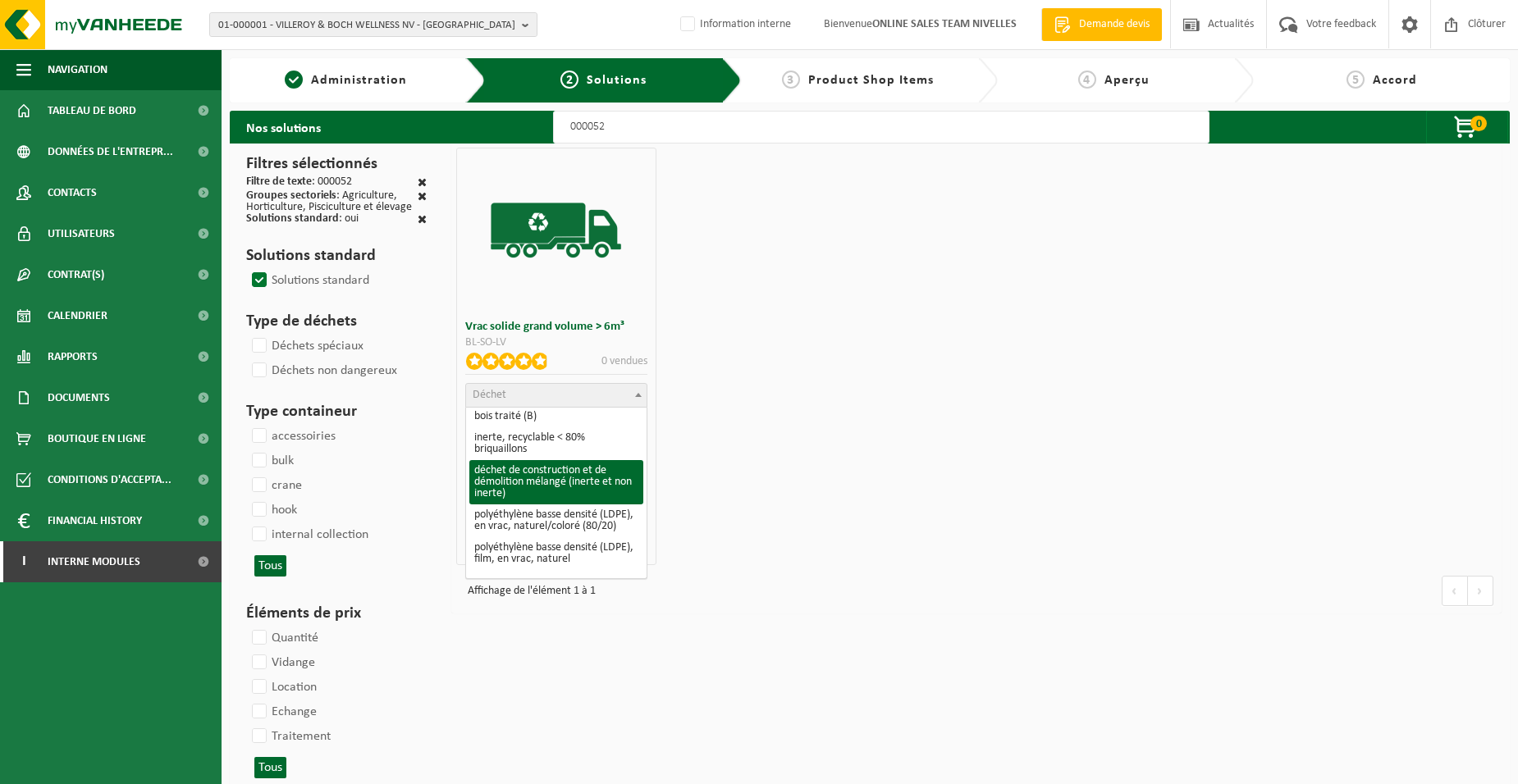
select select "31"
select select
select select "47"
select select "25"
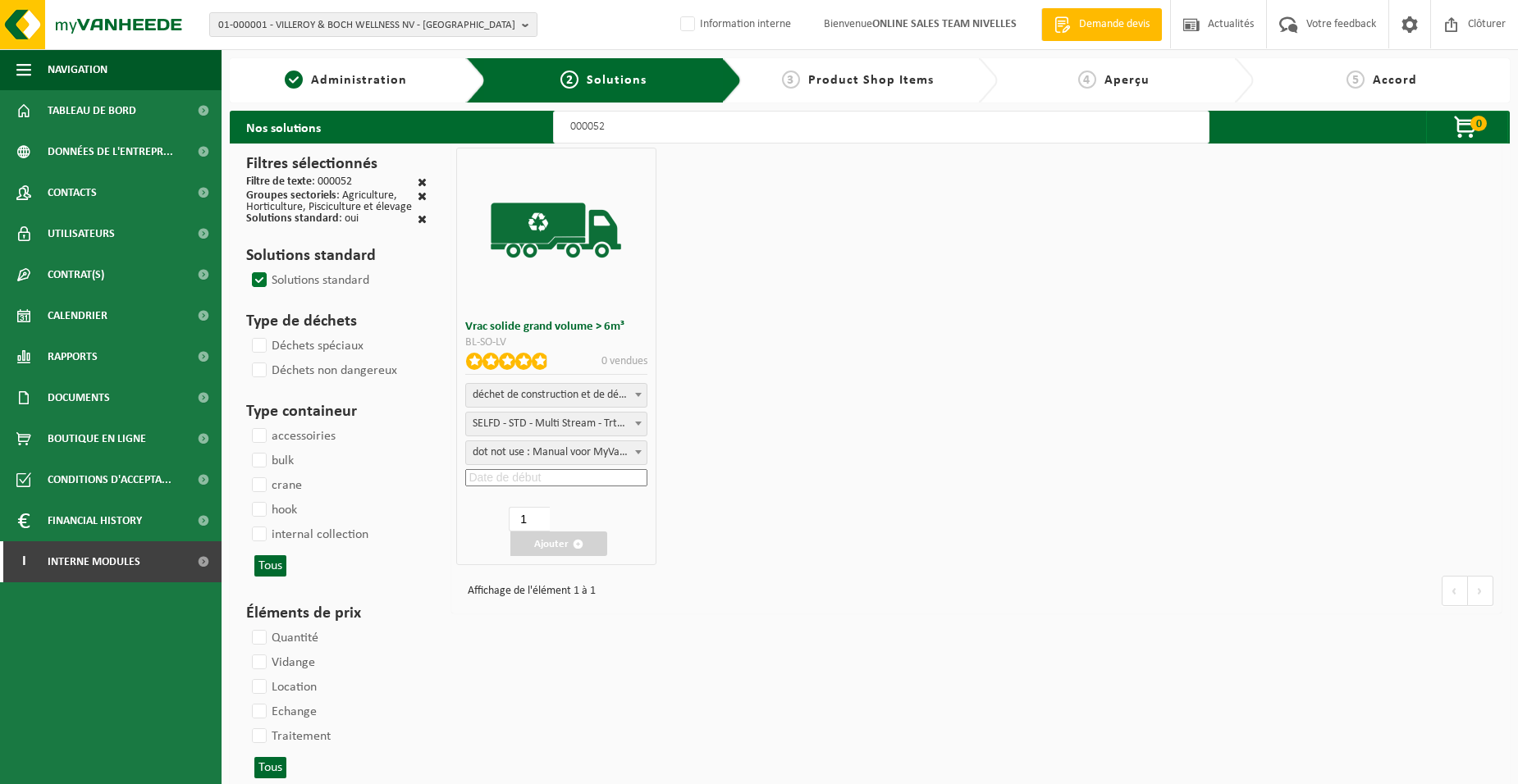
click at [522, 481] on input at bounding box center [556, 478] width 181 height 17
click at [566, 653] on div "22" at bounding box center [574, 647] width 29 height 26
type input "2025-08-22"
click at [547, 535] on button "Ajouter" at bounding box center [558, 544] width 96 height 25
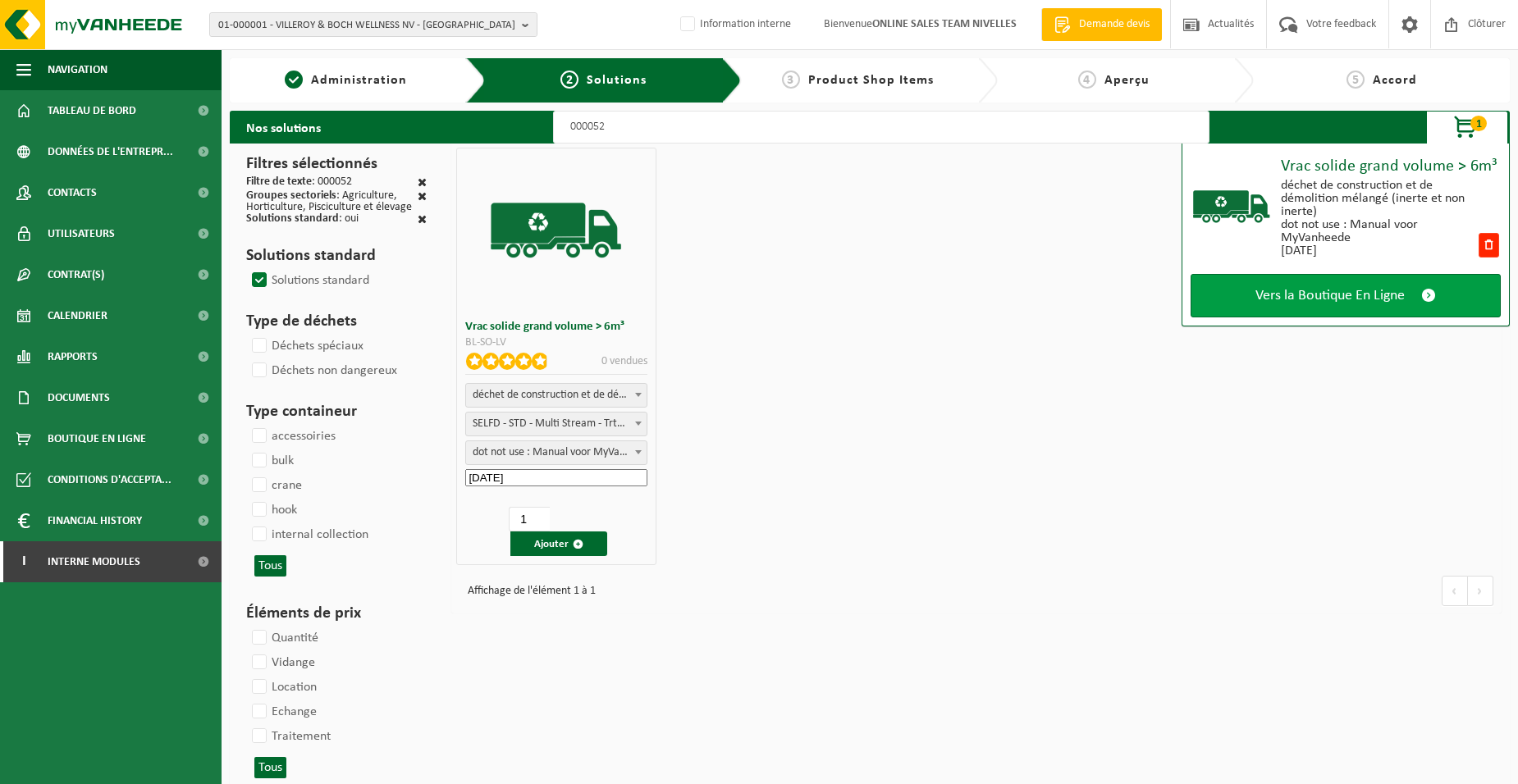
click at [1355, 287] on span "Vers la Boutique En Ligne" at bounding box center [1330, 296] width 149 height 17
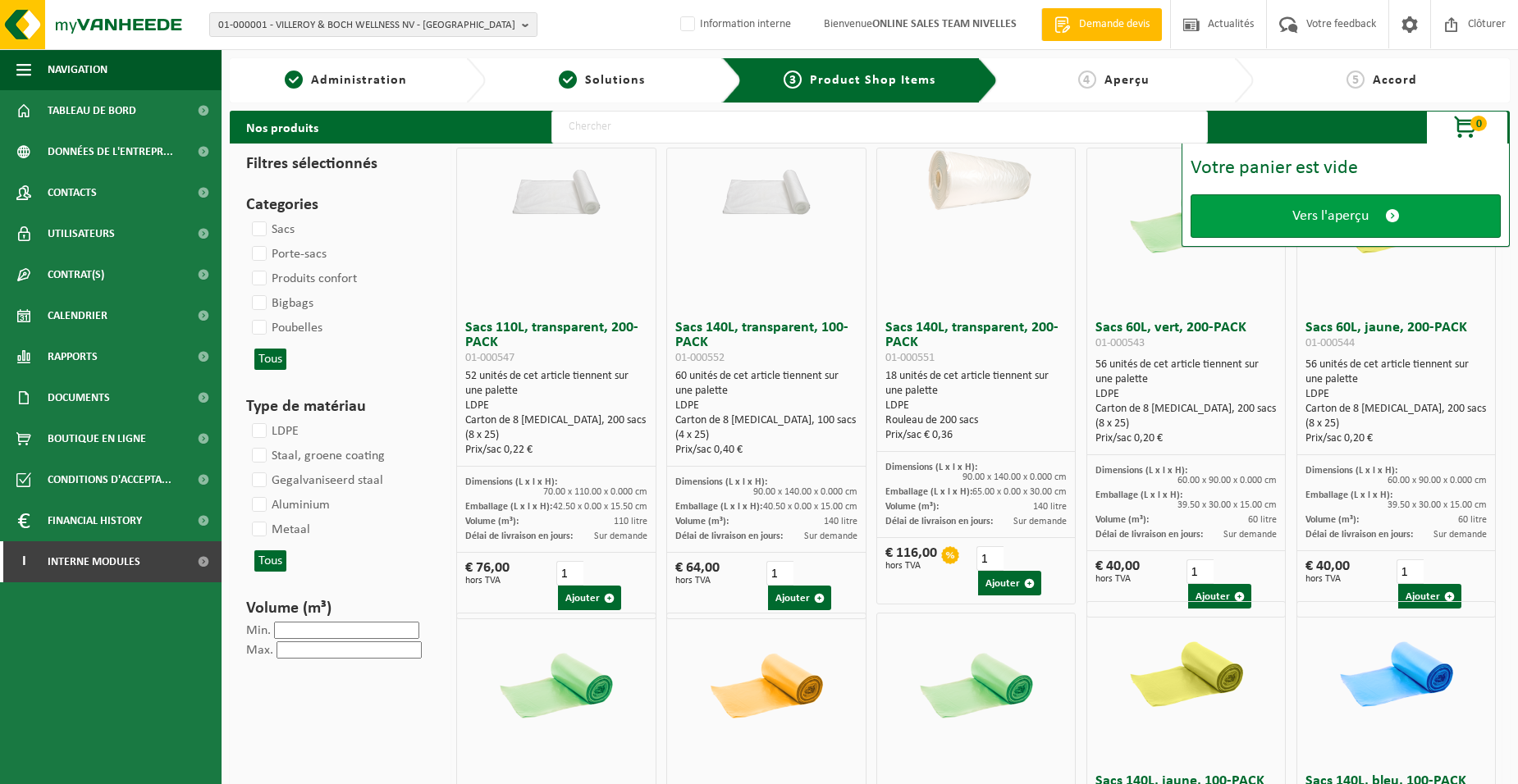
click at [1322, 230] on link "Vers l'aperçu" at bounding box center [1345, 216] width 311 height 43
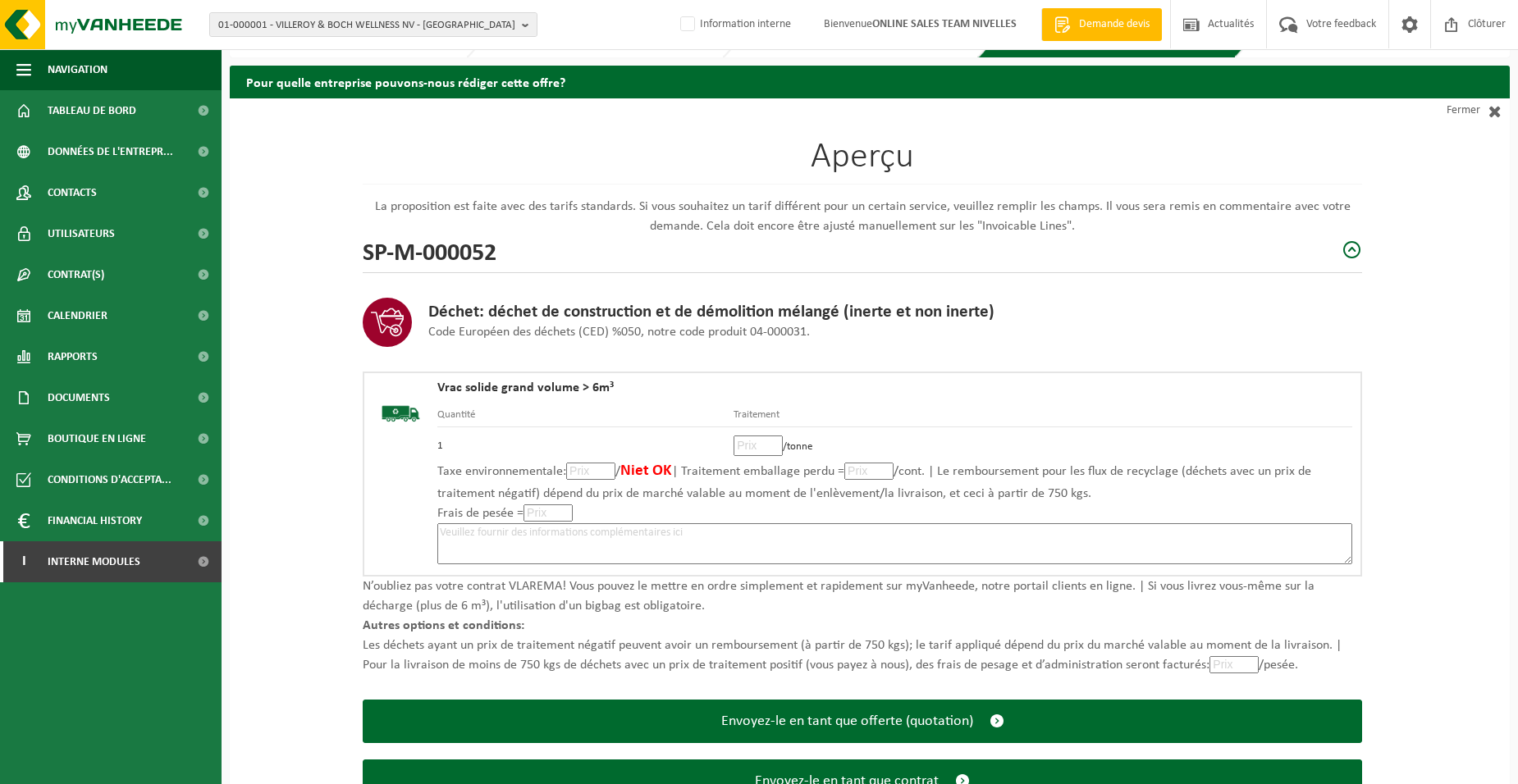
scroll to position [113, 0]
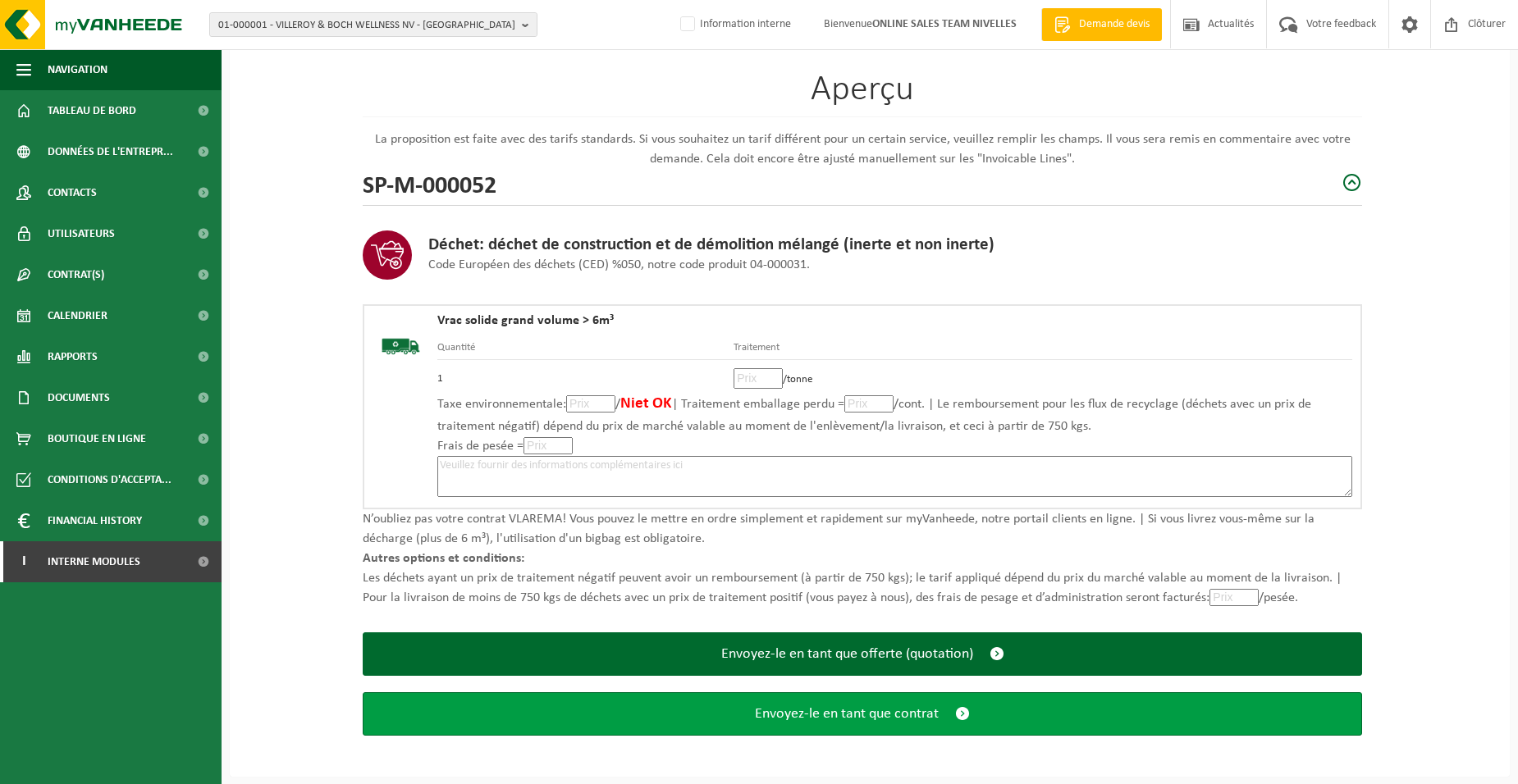
click at [756, 712] on span "Envoyez-le en tant que contrat" at bounding box center [847, 715] width 184 height 17
